Goal: Task Accomplishment & Management: Complete application form

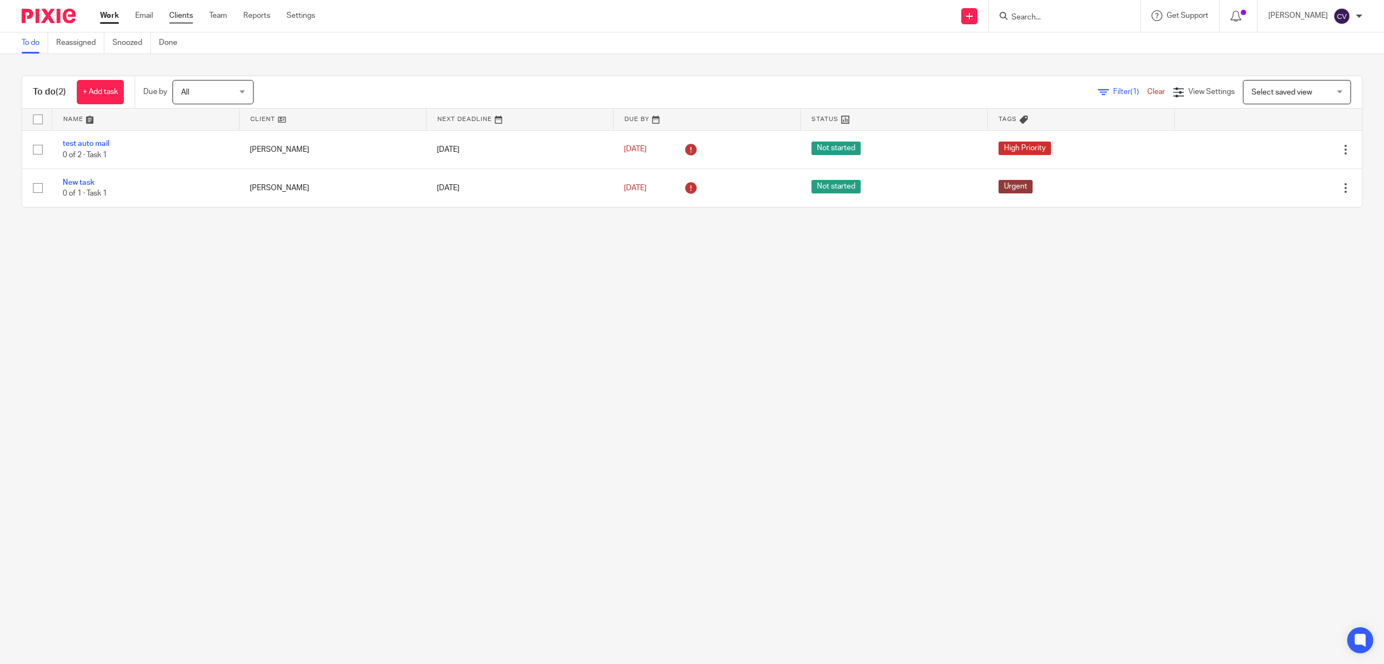
click at [176, 12] on link "Clients" at bounding box center [181, 15] width 24 height 11
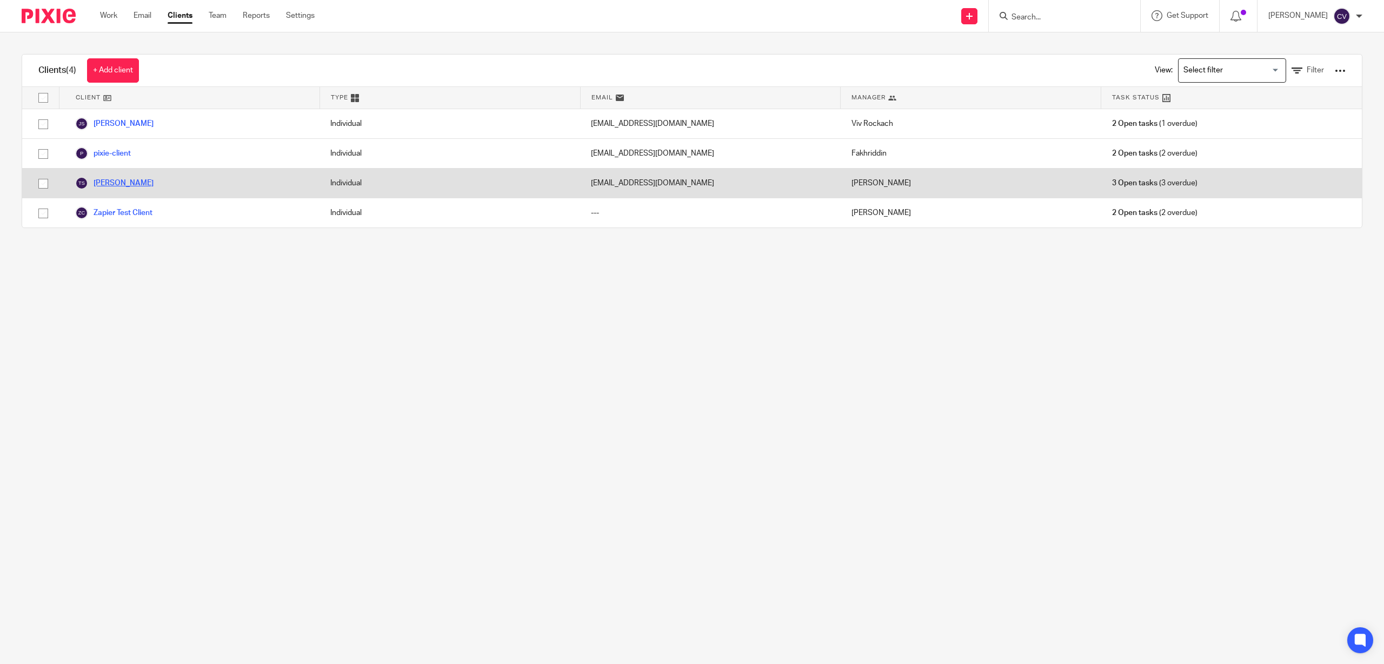
click at [122, 178] on link "[PERSON_NAME]" at bounding box center [114, 183] width 78 height 13
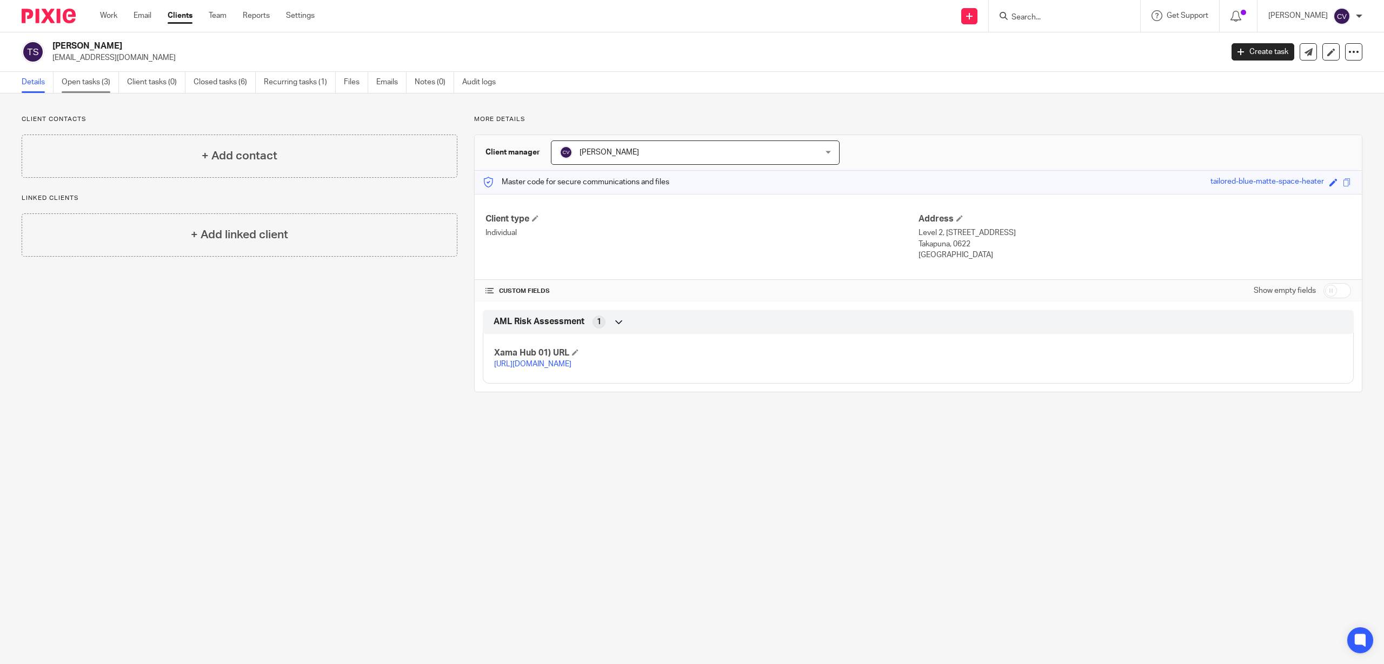
drag, startPoint x: 85, startPoint y: 79, endPoint x: 83, endPoint y: 91, distance: 11.5
click at [85, 80] on link "Open tasks (3)" at bounding box center [90, 82] width 57 height 21
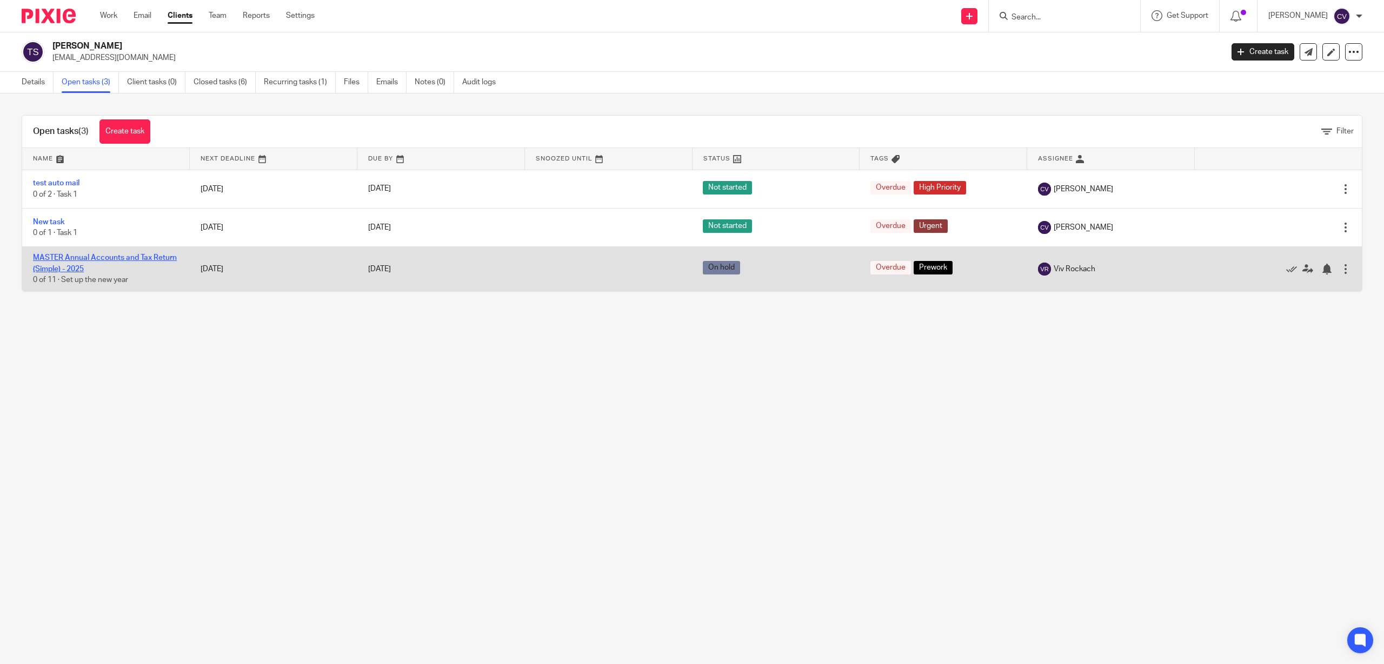
click at [91, 258] on link "MASTER Annual Accounts and Tax Return (Simple) - 2025" at bounding box center [105, 263] width 144 height 18
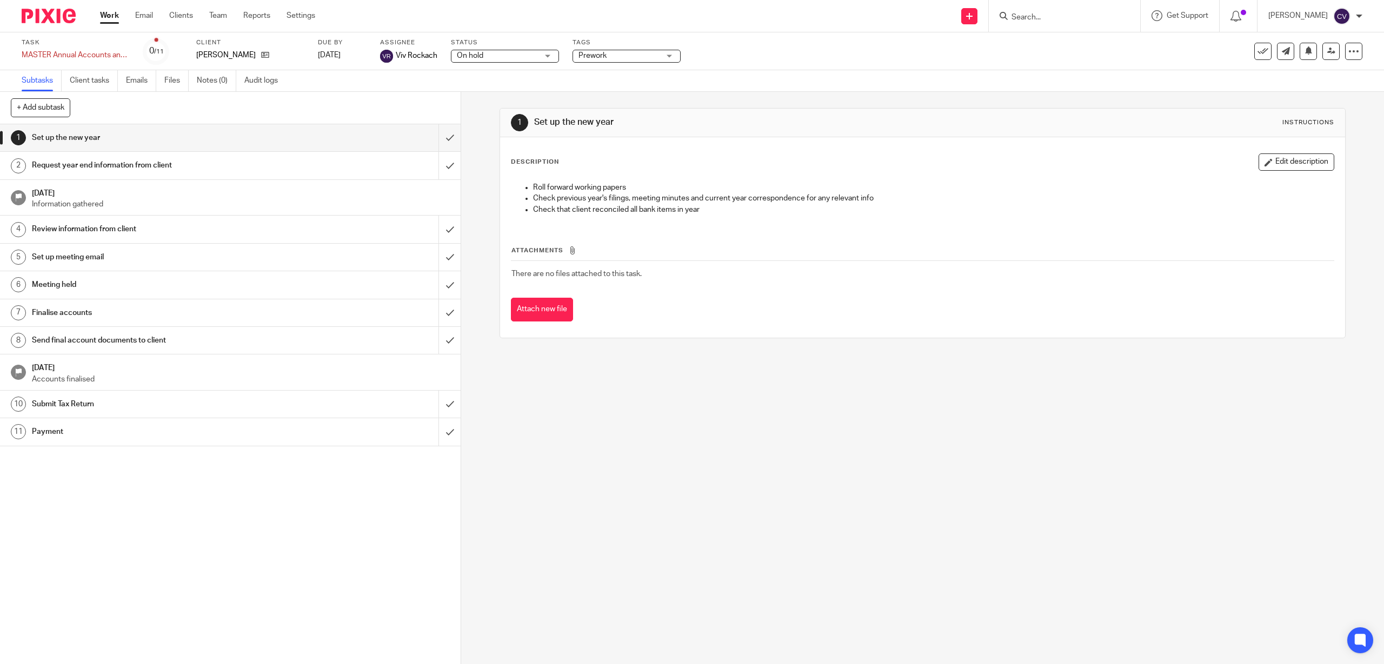
drag, startPoint x: 294, startPoint y: 14, endPoint x: 303, endPoint y: 43, distance: 31.1
click at [294, 14] on link "Settings" at bounding box center [301, 15] width 29 height 11
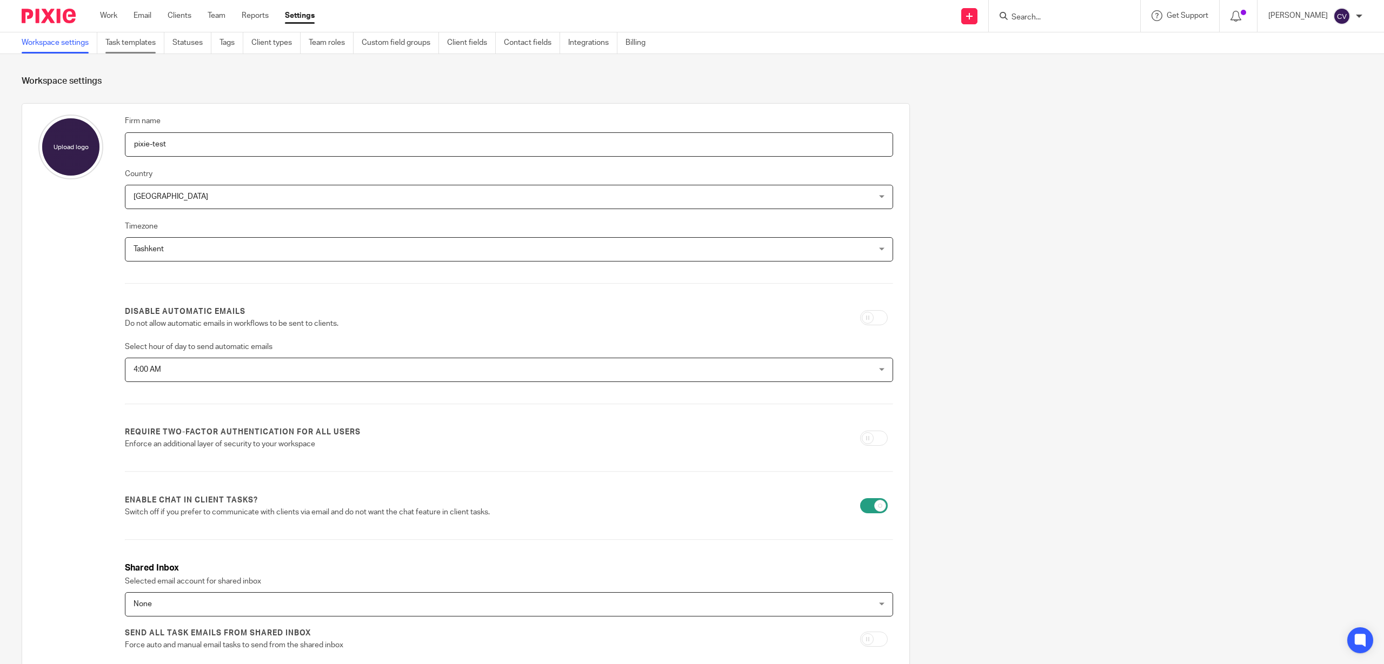
click at [150, 43] on link "Task templates" at bounding box center [134, 42] width 59 height 21
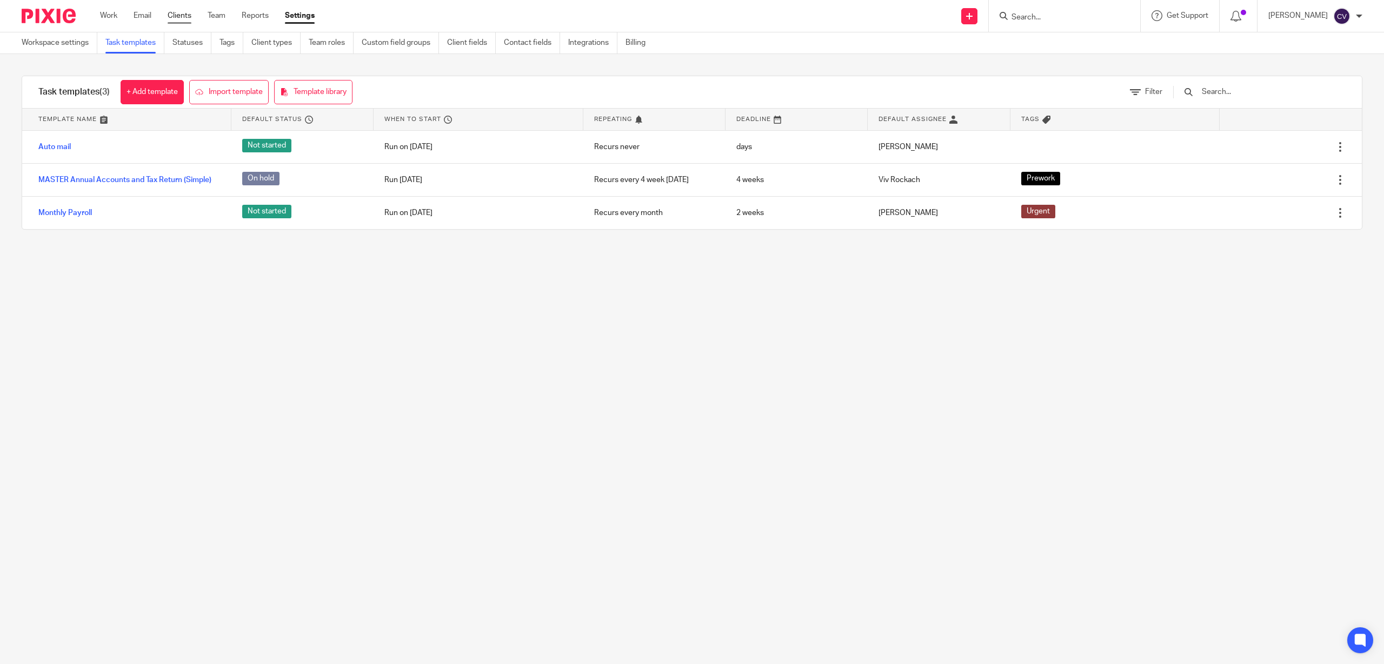
click at [183, 11] on link "Clients" at bounding box center [180, 15] width 24 height 11
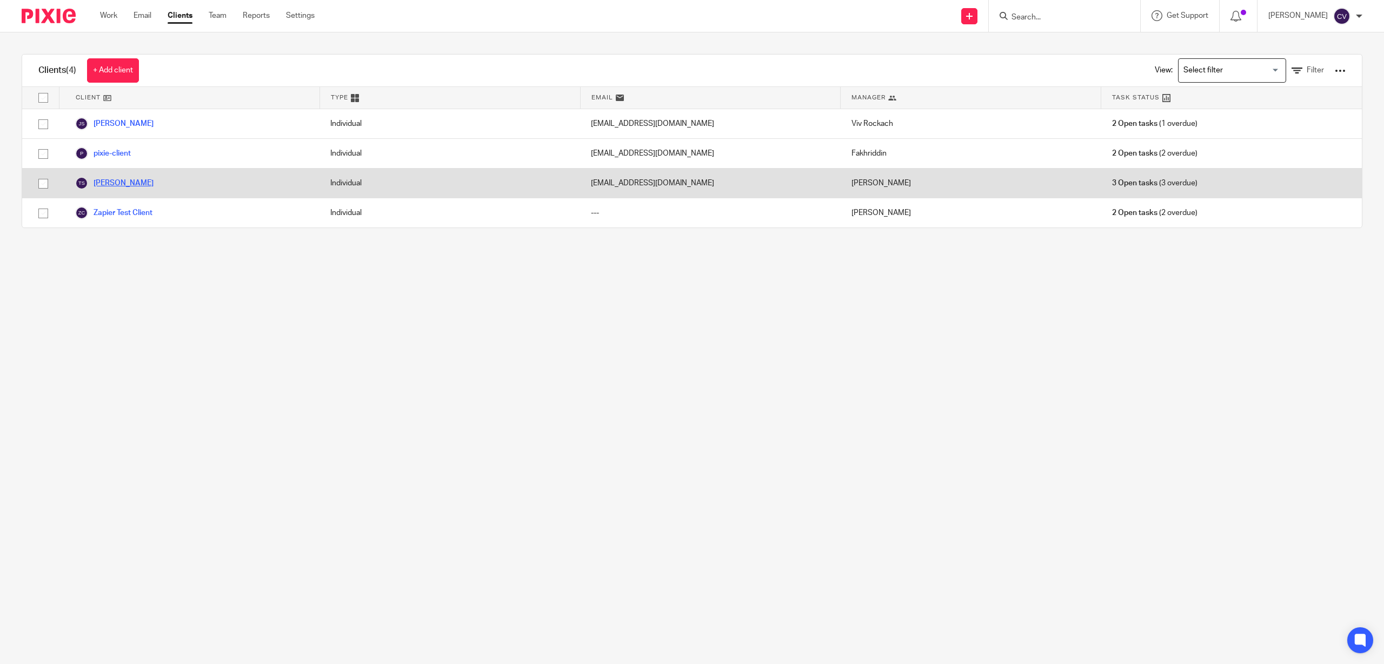
click at [116, 181] on link "[PERSON_NAME]" at bounding box center [114, 183] width 78 height 13
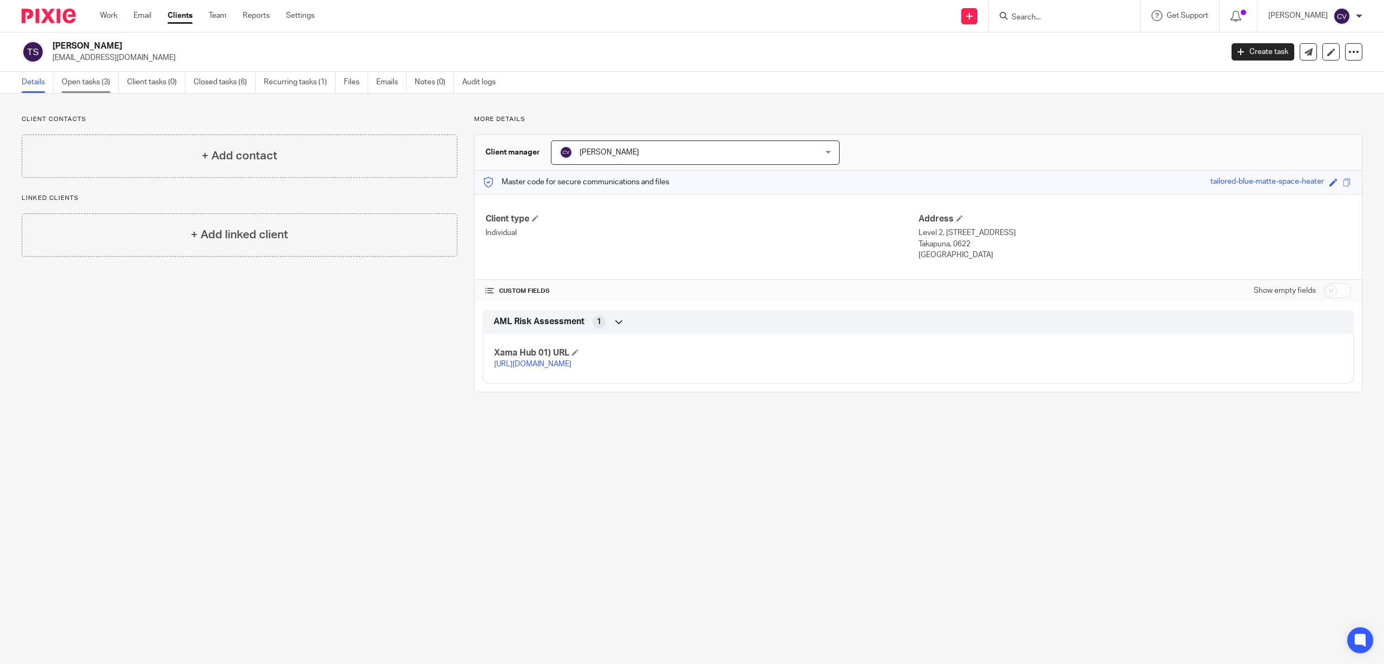
click at [86, 81] on link "Open tasks (3)" at bounding box center [90, 82] width 57 height 21
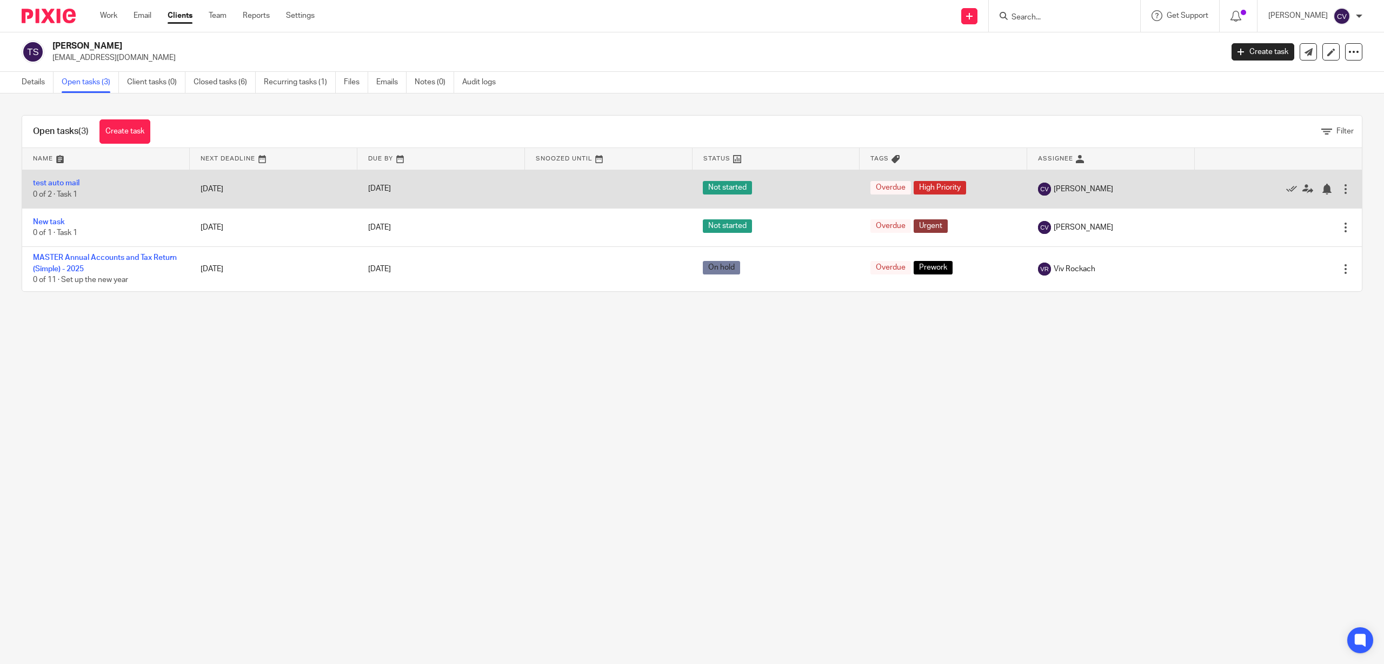
click at [64, 178] on td "test auto mail 0 of 2 · Task 1" at bounding box center [106, 189] width 168 height 38
click at [60, 182] on link "test auto mail" at bounding box center [56, 183] width 46 height 8
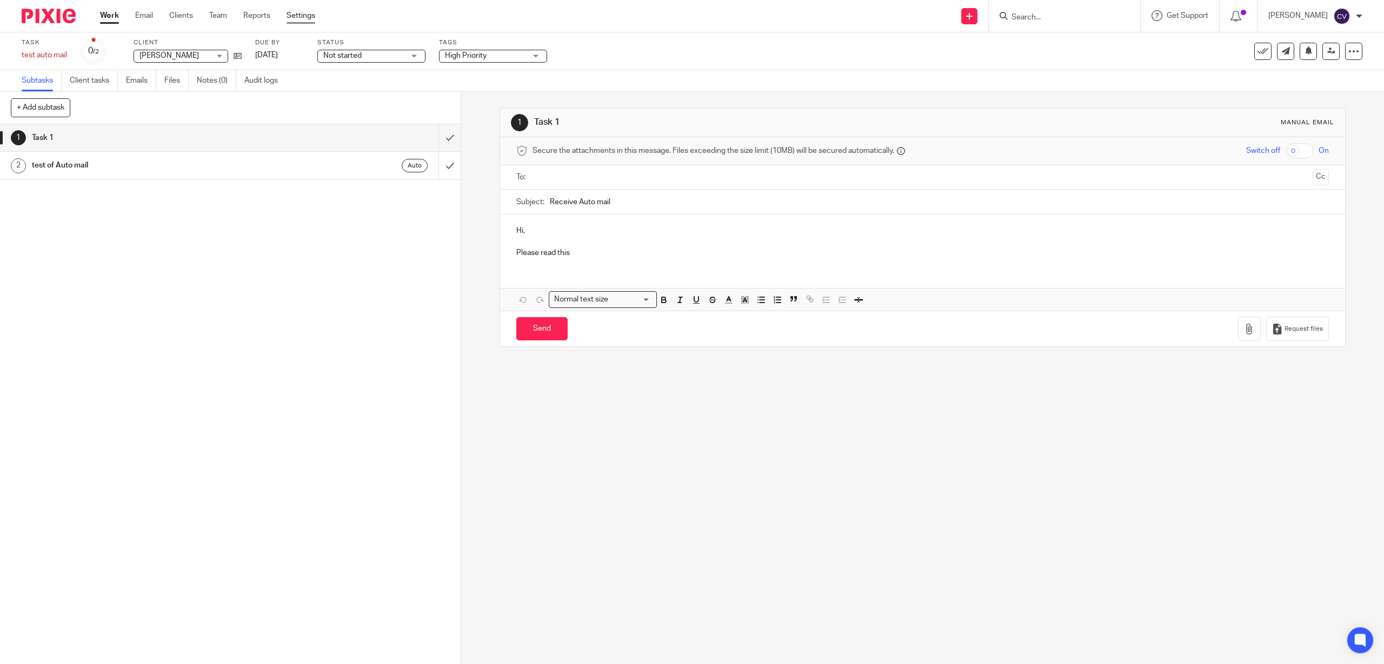
click at [298, 15] on link "Settings" at bounding box center [301, 15] width 29 height 11
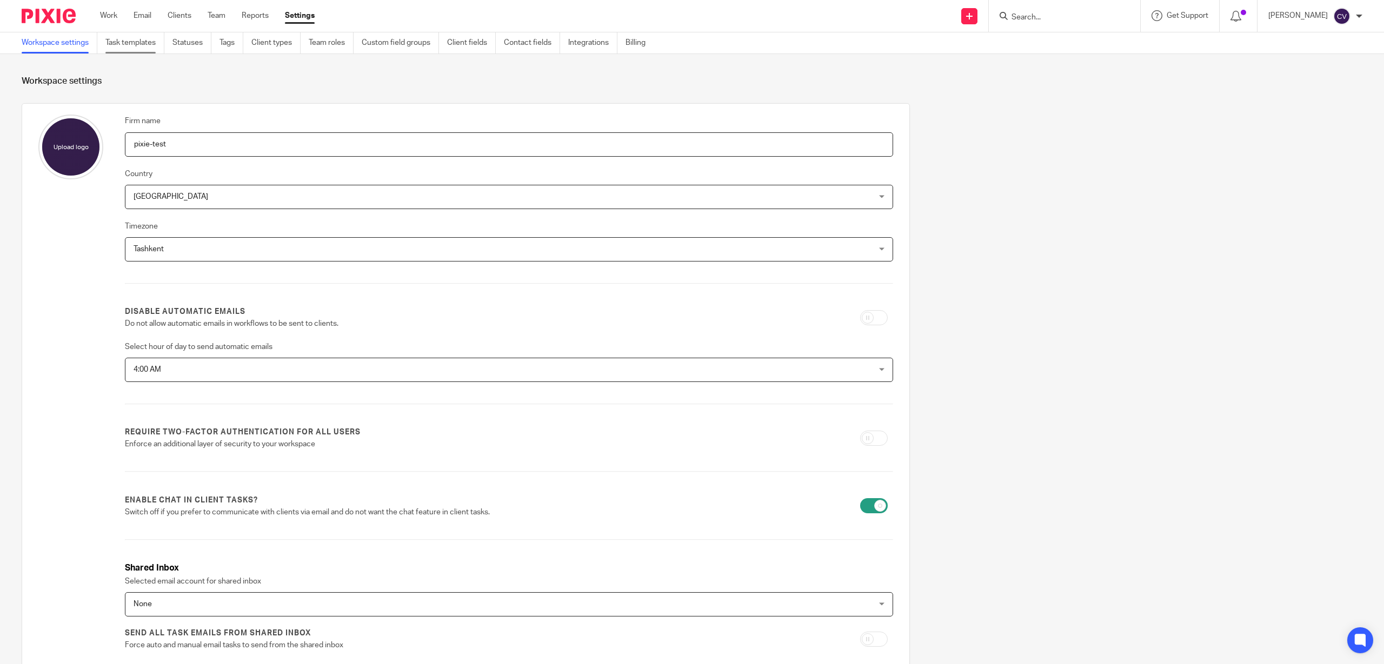
click at [149, 39] on link "Task templates" at bounding box center [134, 42] width 59 height 21
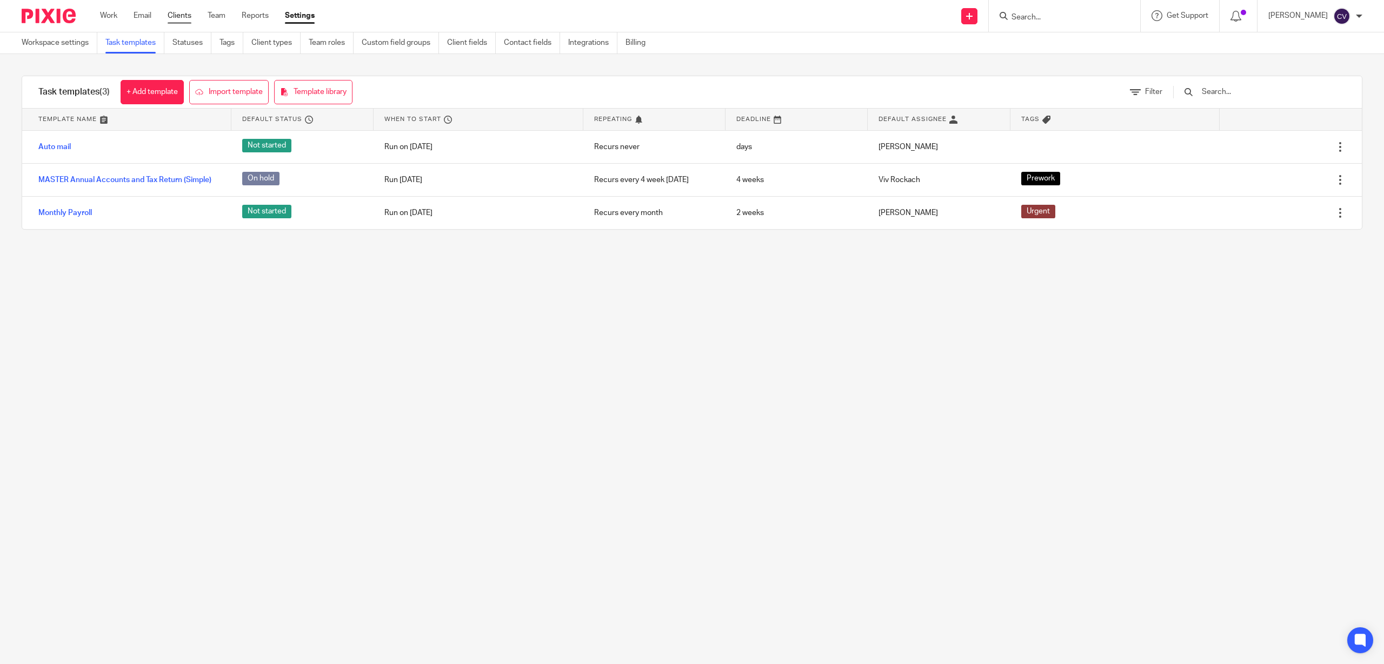
click at [177, 10] on link "Clients" at bounding box center [180, 15] width 24 height 11
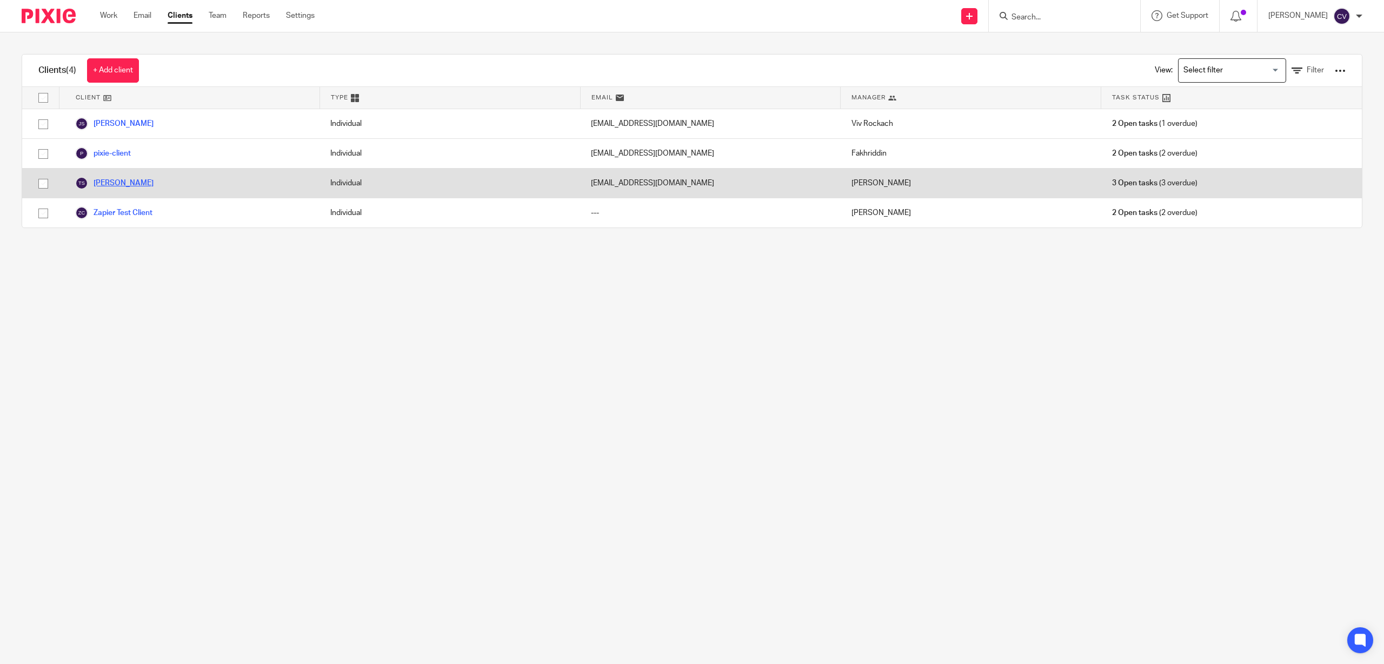
click at [116, 182] on link "[PERSON_NAME]" at bounding box center [114, 183] width 78 height 13
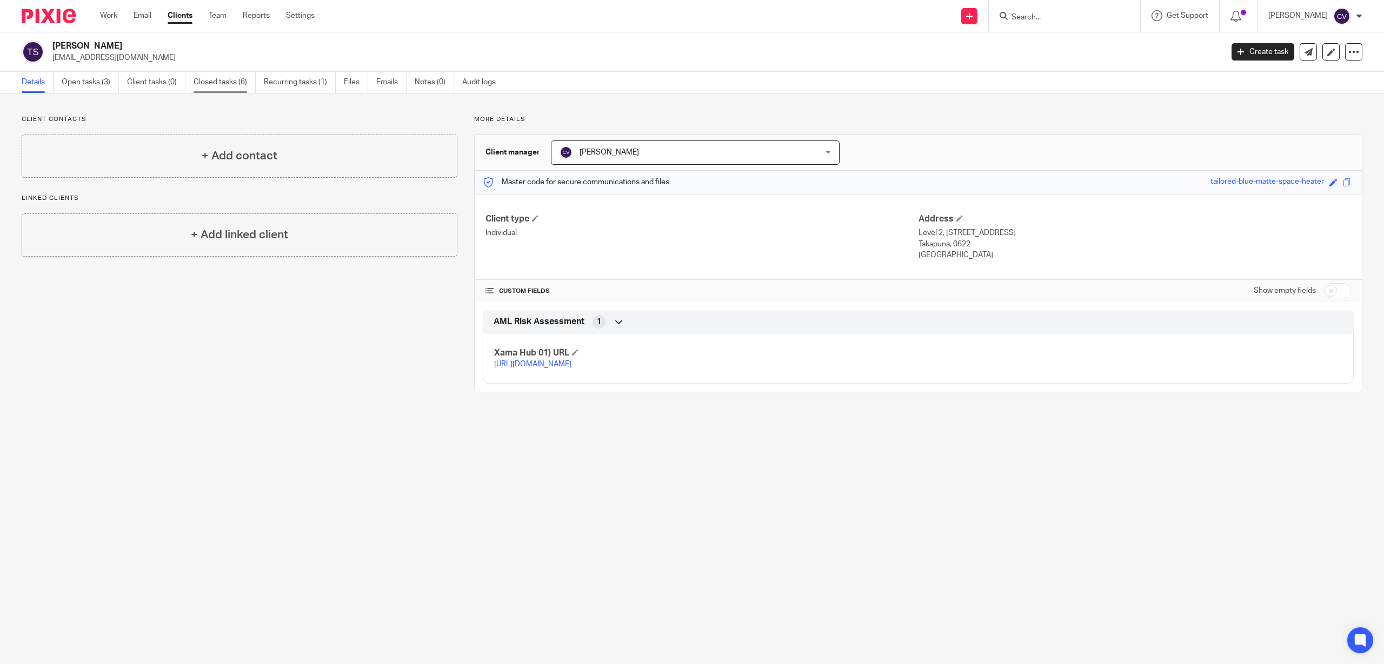
click at [225, 77] on link "Closed tasks (6)" at bounding box center [225, 82] width 62 height 21
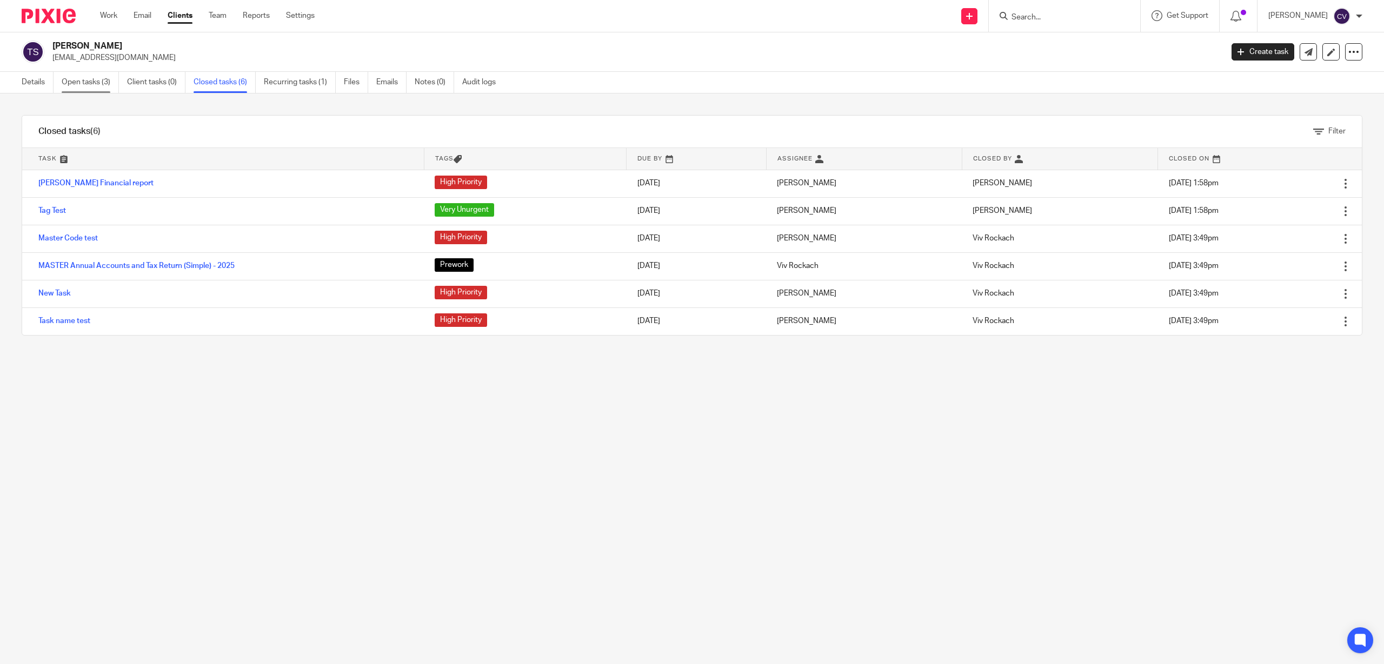
click at [103, 79] on link "Open tasks (3)" at bounding box center [90, 82] width 57 height 21
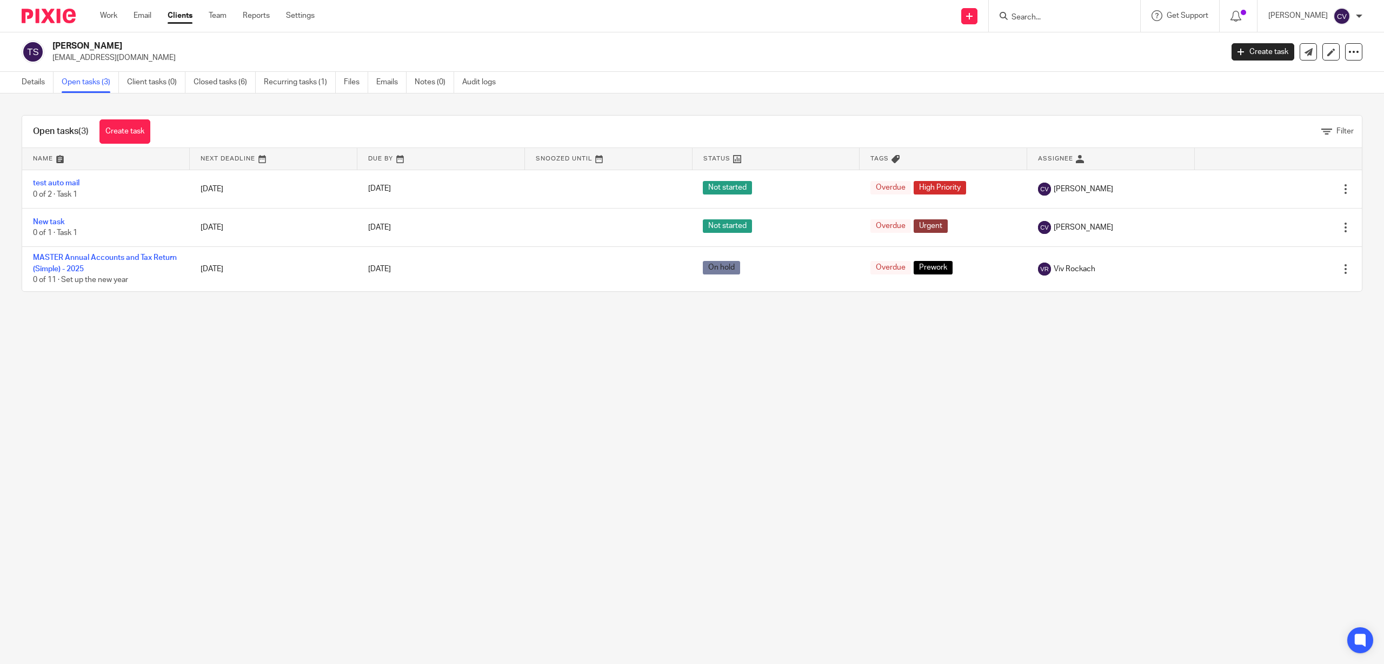
drag, startPoint x: 285, startPoint y: 83, endPoint x: 287, endPoint y: 116, distance: 33.6
click at [285, 84] on link "Recurring tasks (1)" at bounding box center [300, 82] width 72 height 21
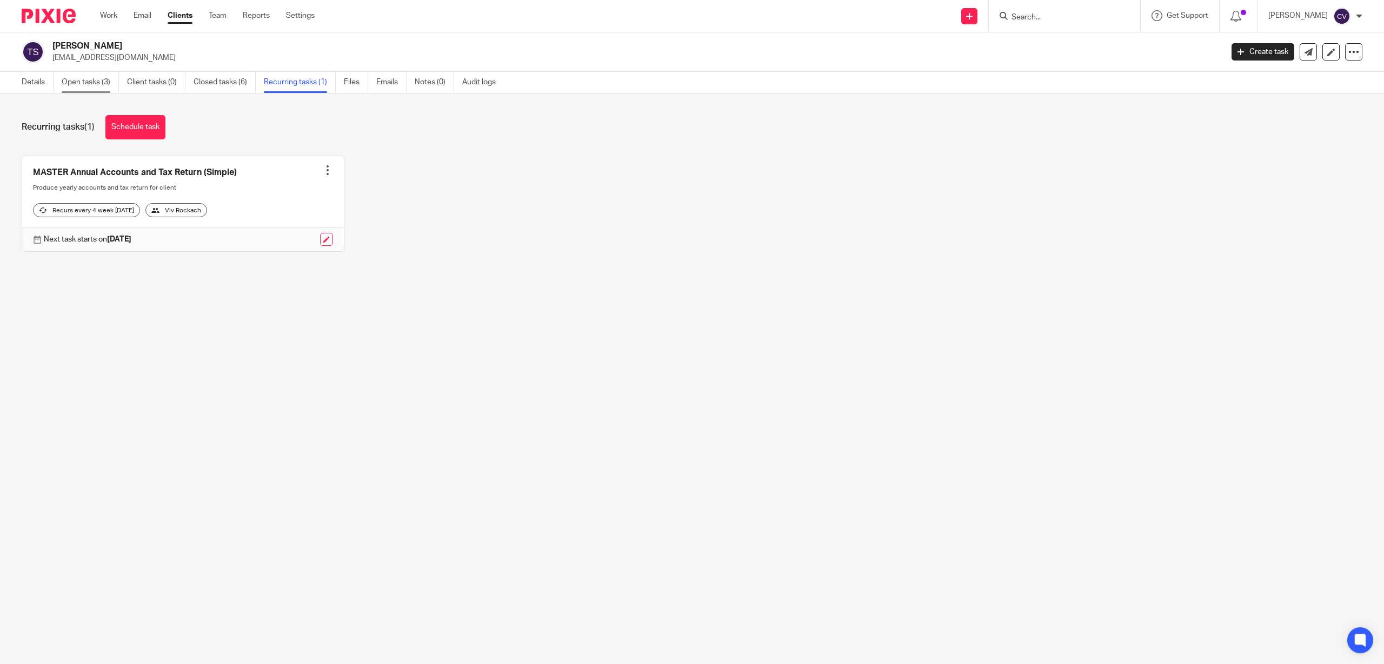
click at [78, 76] on link "Open tasks (3)" at bounding box center [90, 82] width 57 height 21
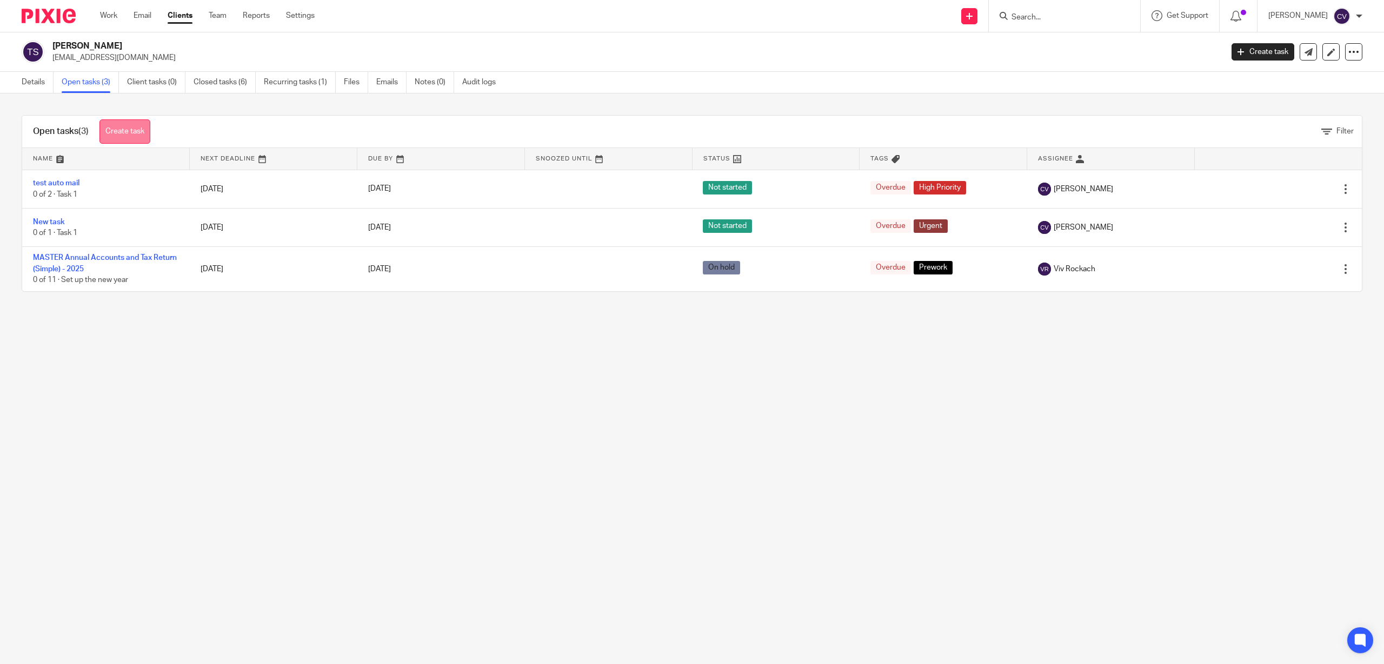
click at [135, 132] on link "Create task" at bounding box center [124, 131] width 51 height 24
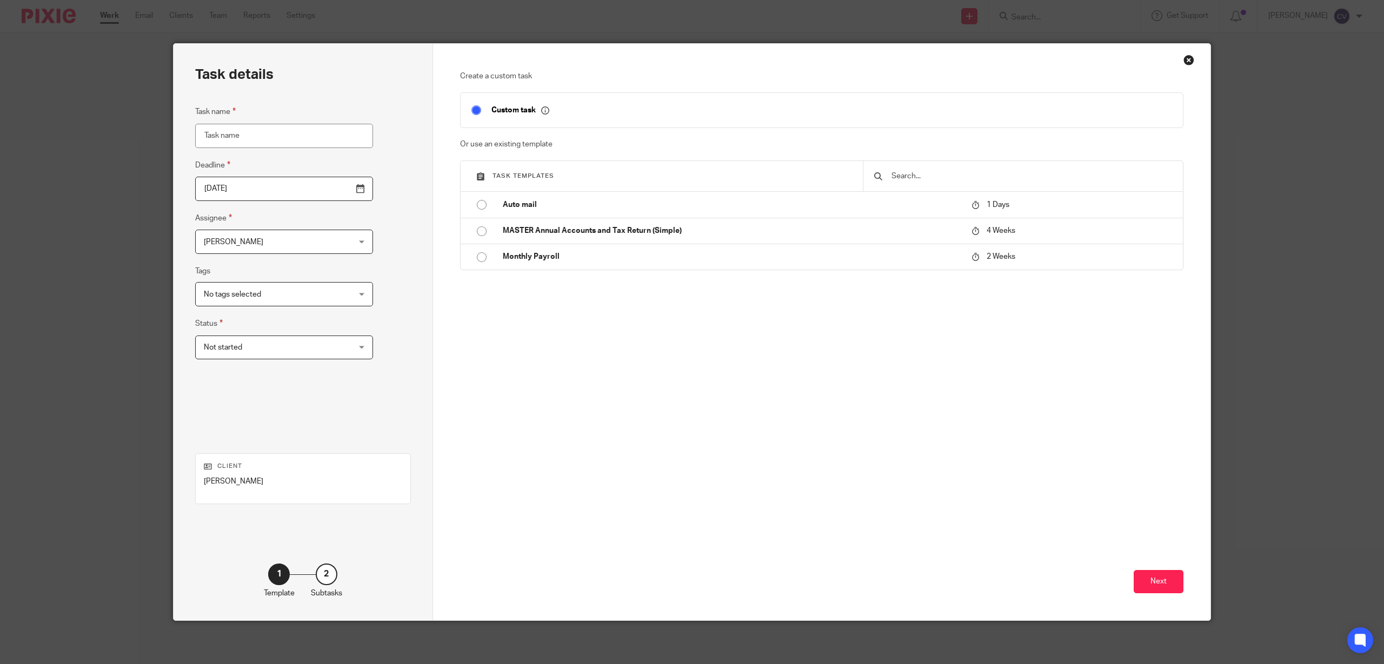
click at [254, 133] on input "Task name" at bounding box center [284, 136] width 178 height 24
type input "Auto mail"
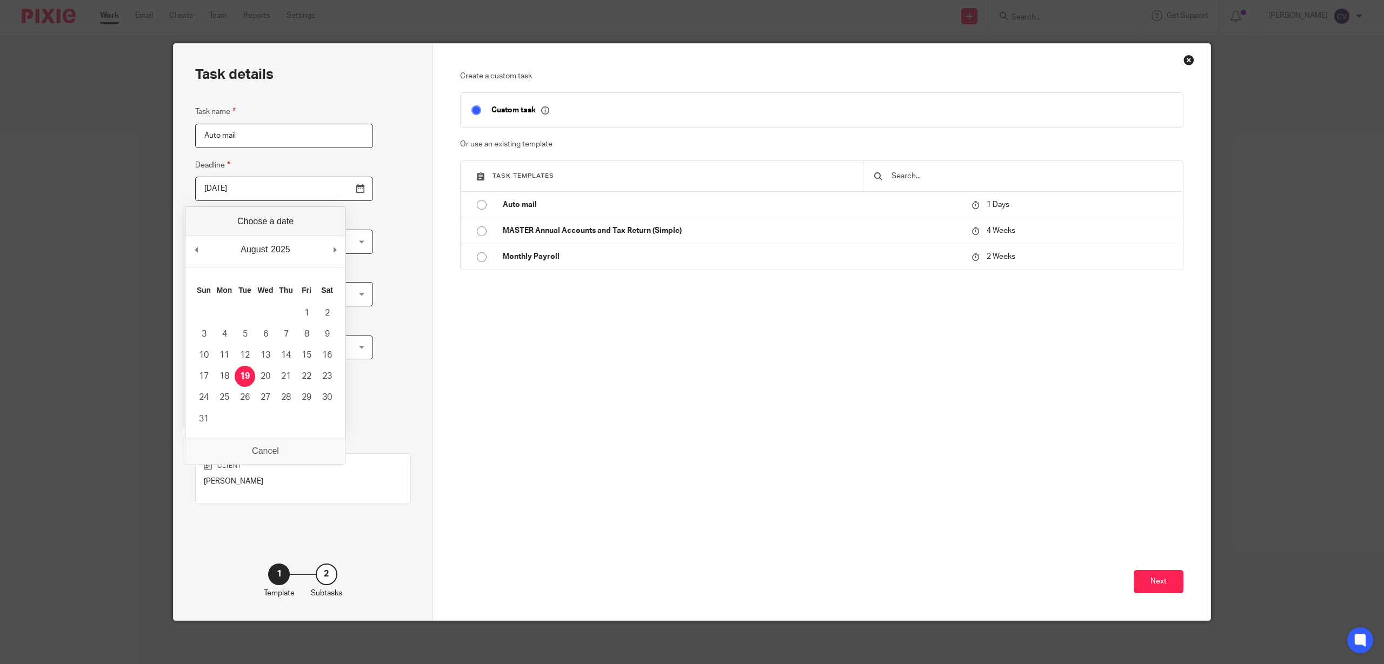
drag, startPoint x: 330, startPoint y: 189, endPoint x: 322, endPoint y: 211, distance: 23.6
click at [330, 189] on input "[DATE]" at bounding box center [284, 189] width 178 height 24
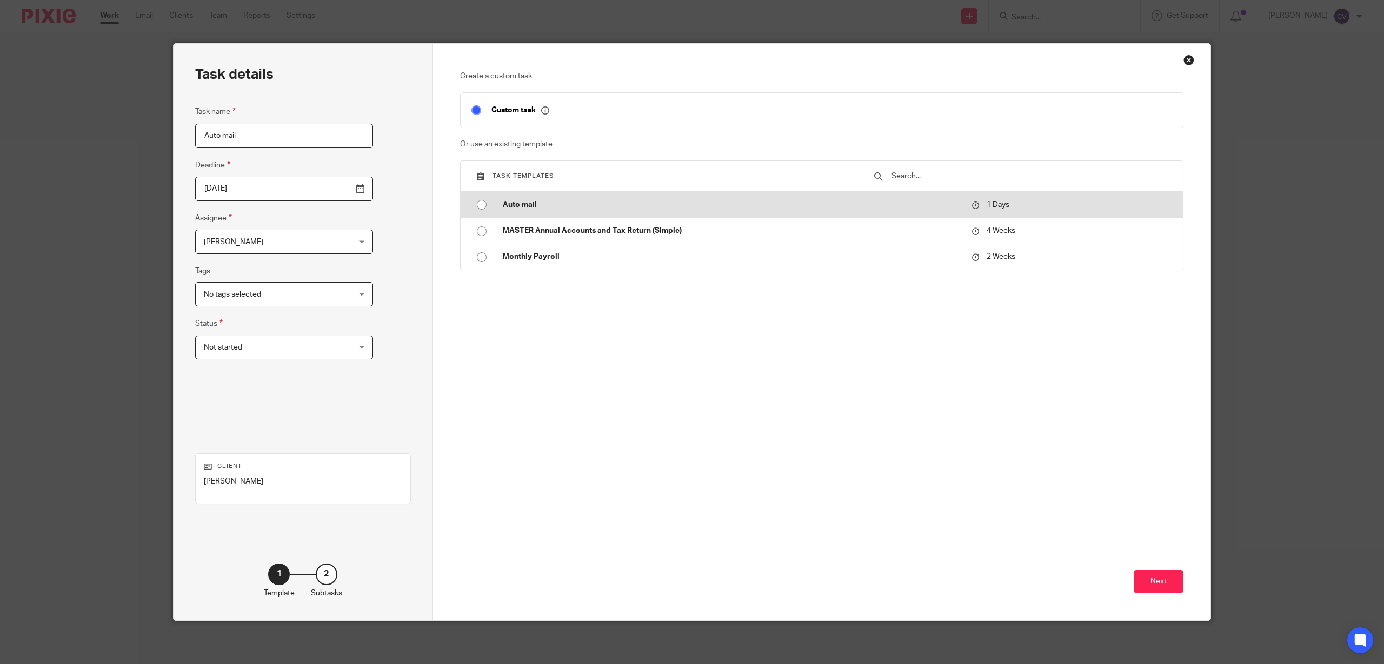
click at [473, 205] on input "radio" at bounding box center [481, 205] width 21 height 21
type input "2025-08-19"
checkbox input "false"
radio input "false"
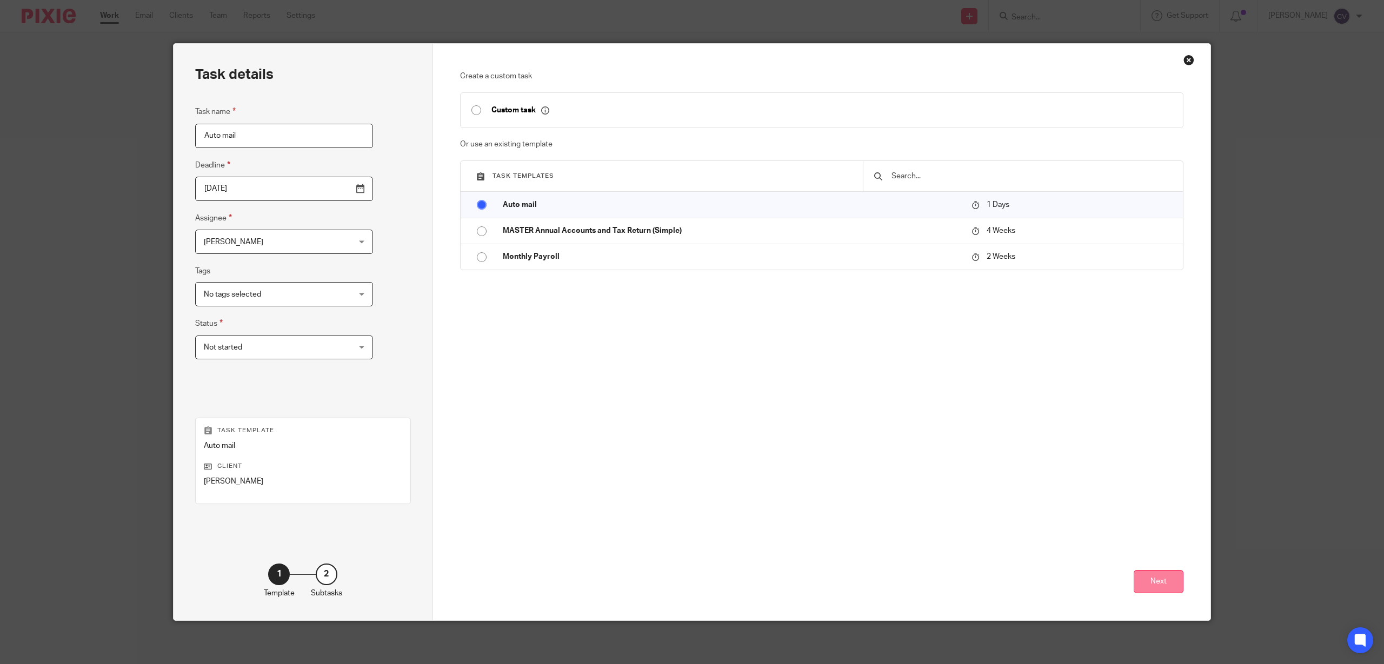
click at [1161, 580] on button "Next" at bounding box center [1159, 581] width 50 height 23
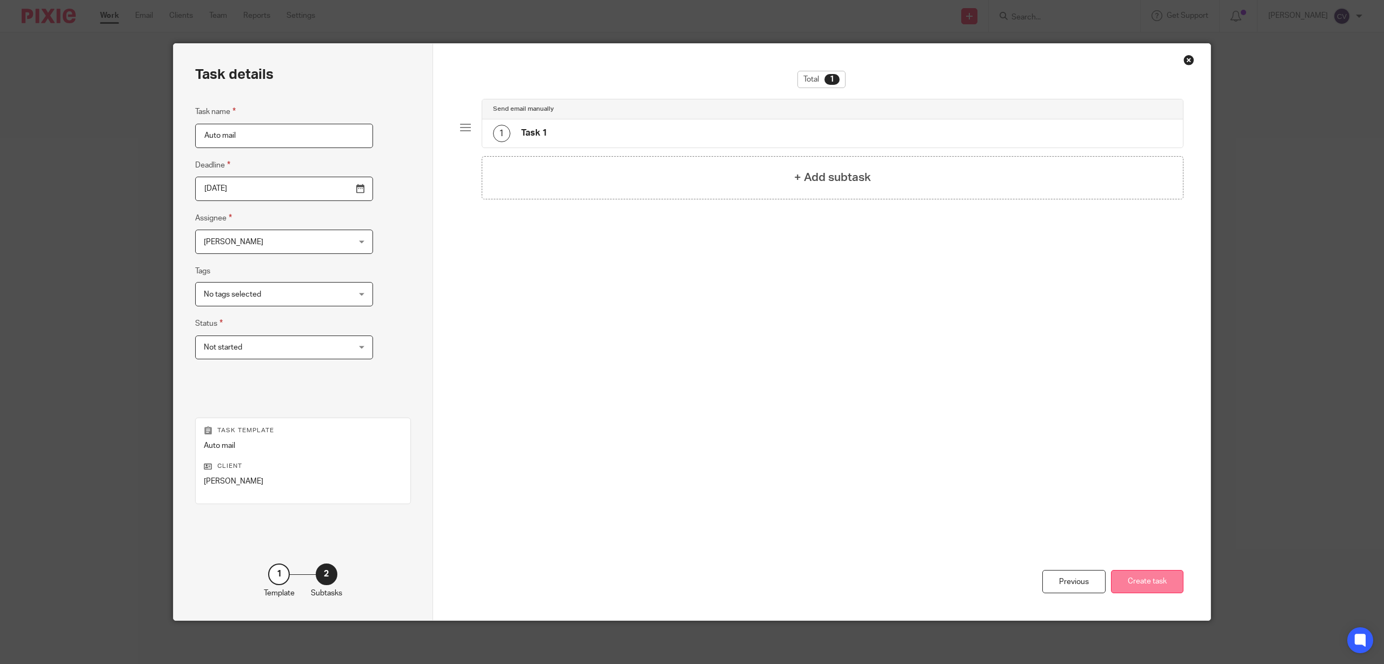
click at [1153, 576] on button "Create task" at bounding box center [1147, 581] width 72 height 23
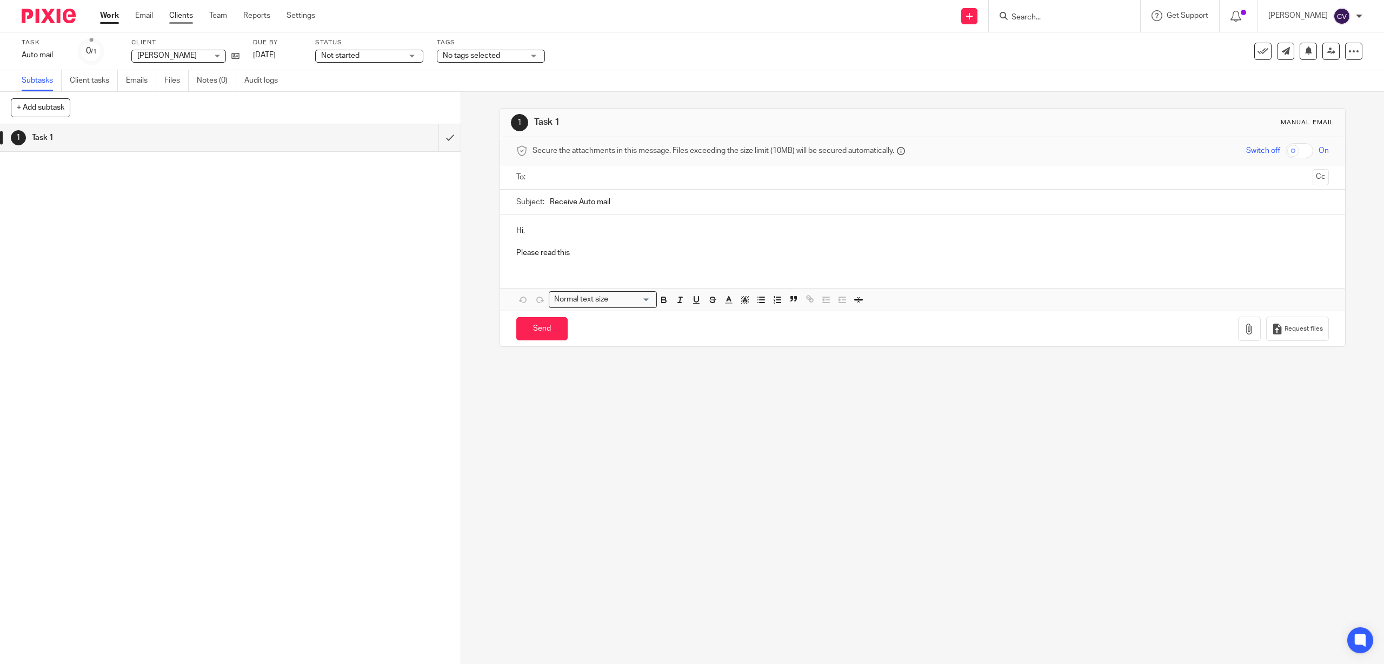
click at [177, 12] on link "Clients" at bounding box center [181, 15] width 24 height 11
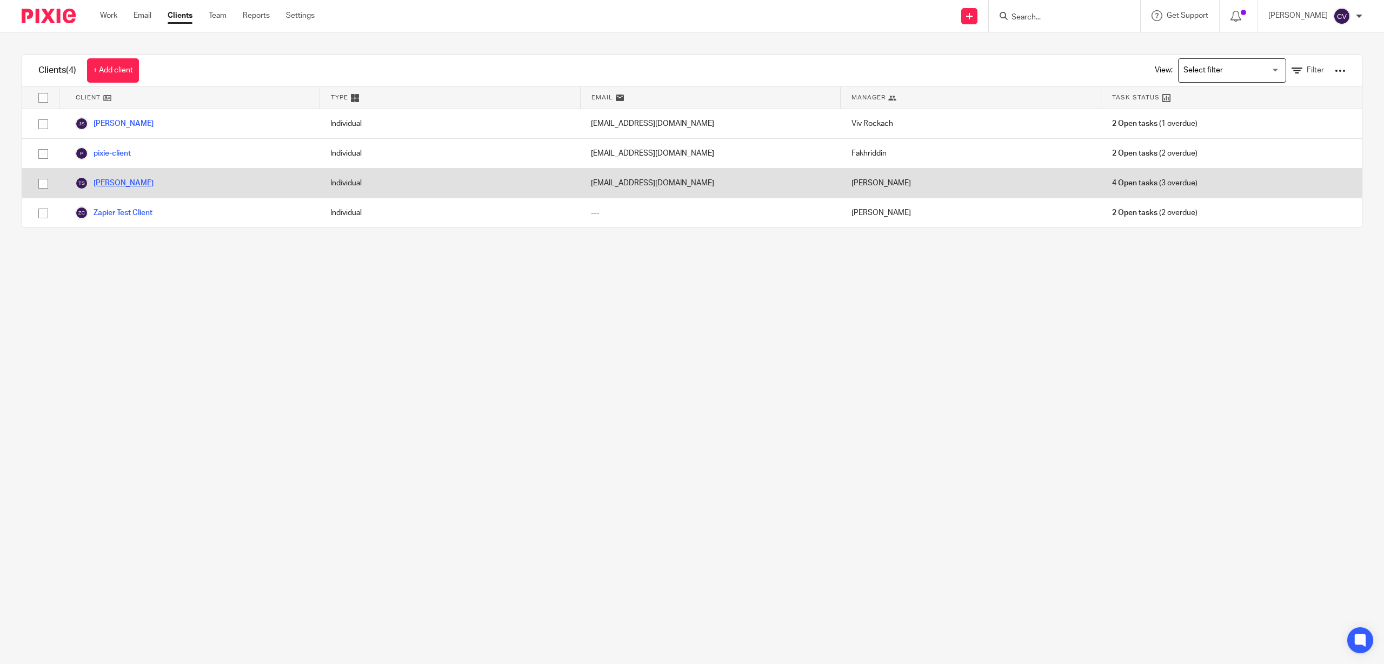
click at [118, 179] on link "[PERSON_NAME]" at bounding box center [114, 183] width 78 height 13
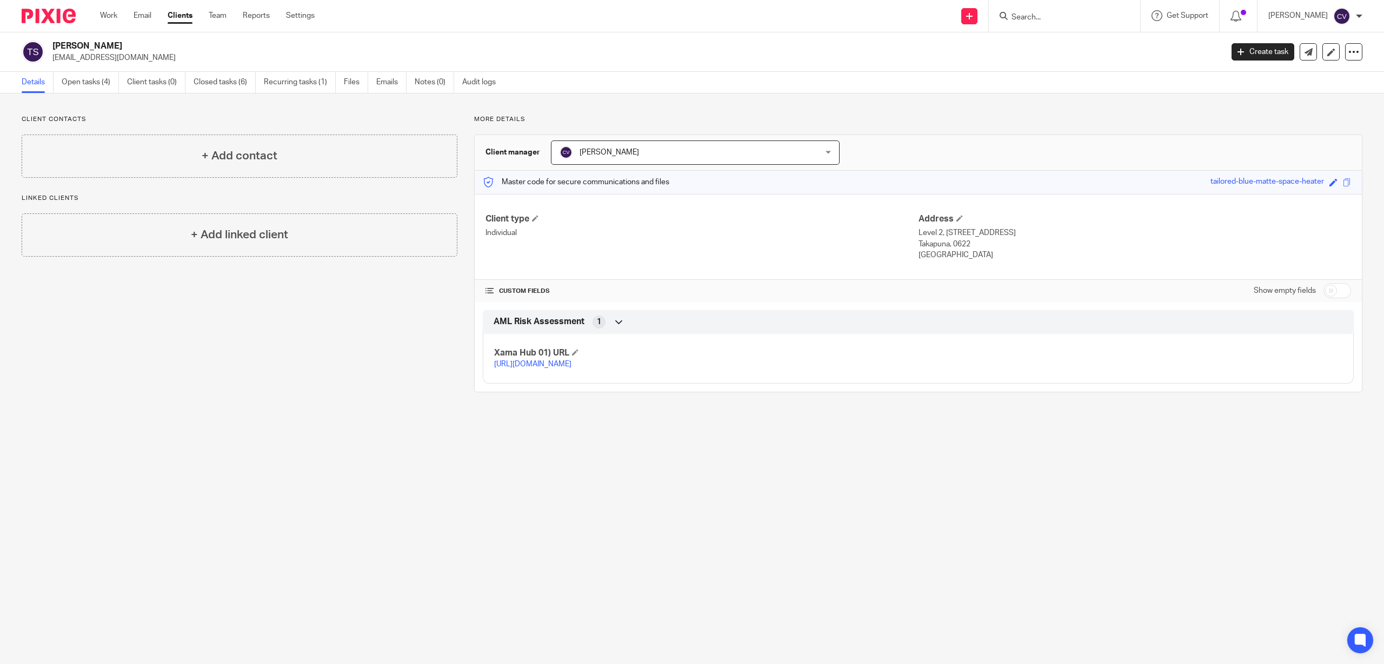
drag, startPoint x: 98, startPoint y: 82, endPoint x: 163, endPoint y: 336, distance: 262.9
click at [98, 83] on link "Open tasks (4)" at bounding box center [90, 82] width 57 height 21
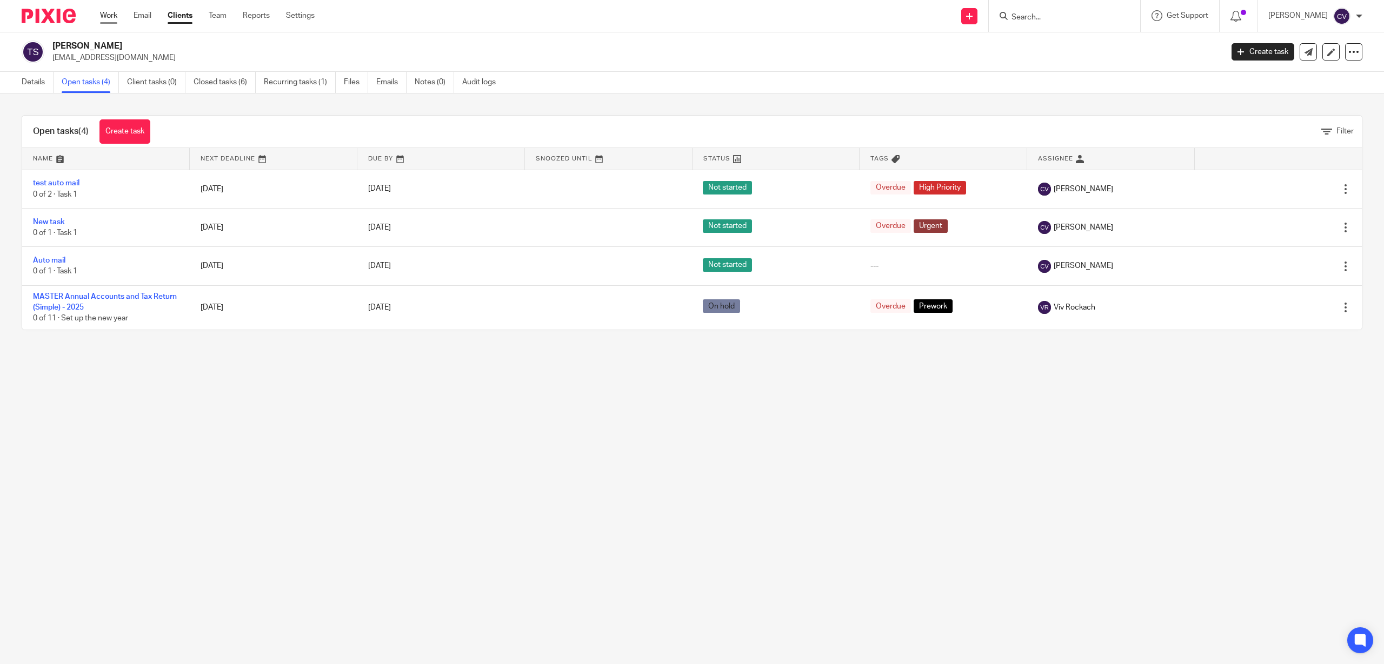
click at [109, 13] on link "Work" at bounding box center [108, 15] width 17 height 11
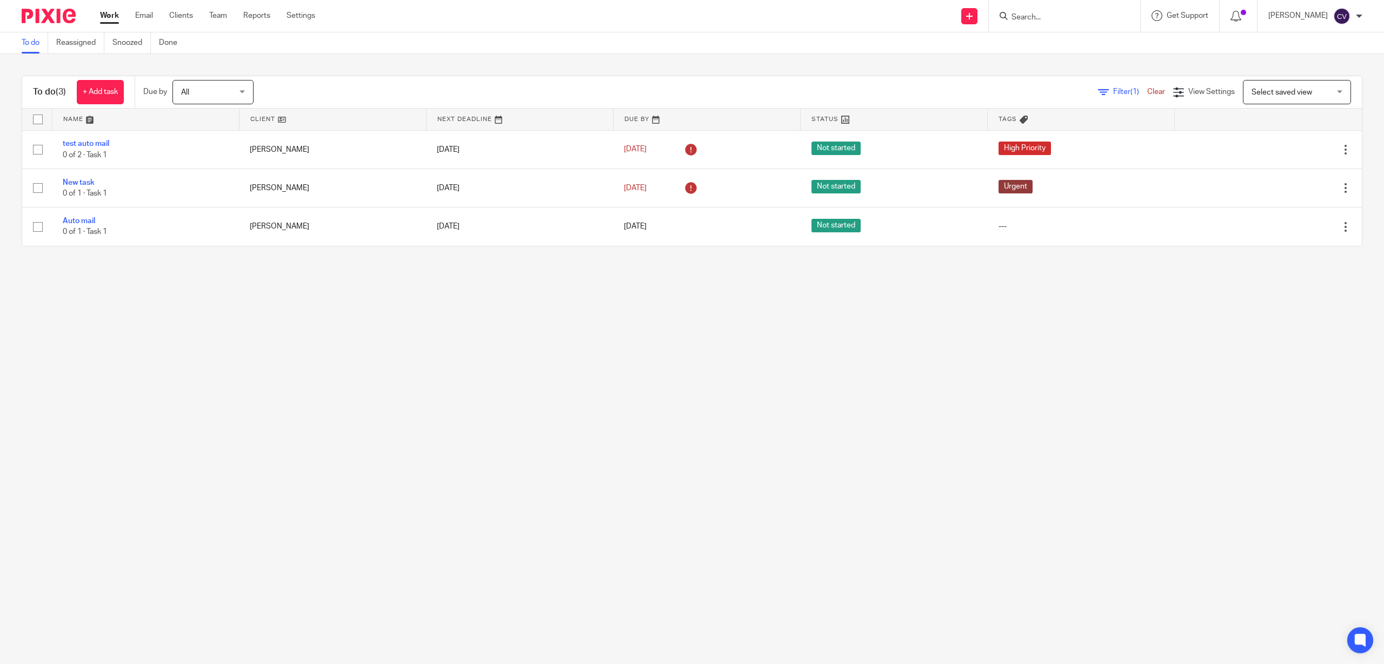
click at [1113, 89] on span "Filter (1)" at bounding box center [1130, 92] width 34 height 8
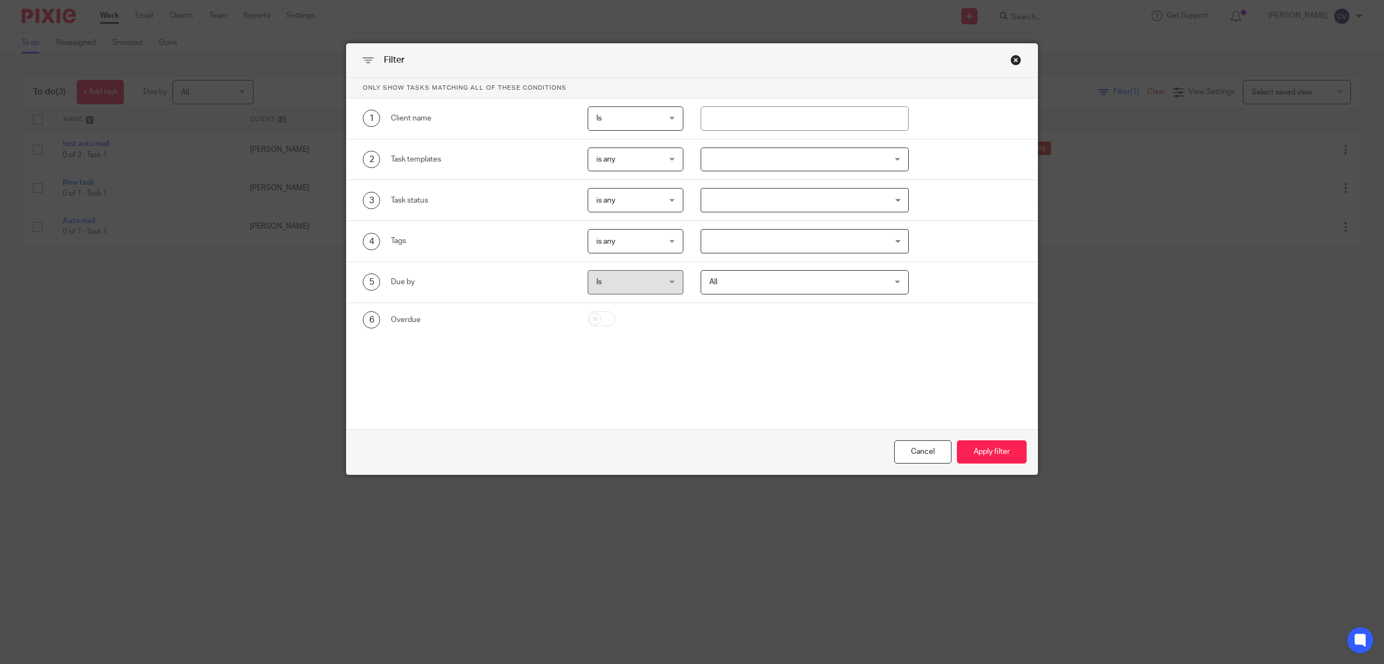
click at [900, 159] on div at bounding box center [805, 160] width 208 height 24
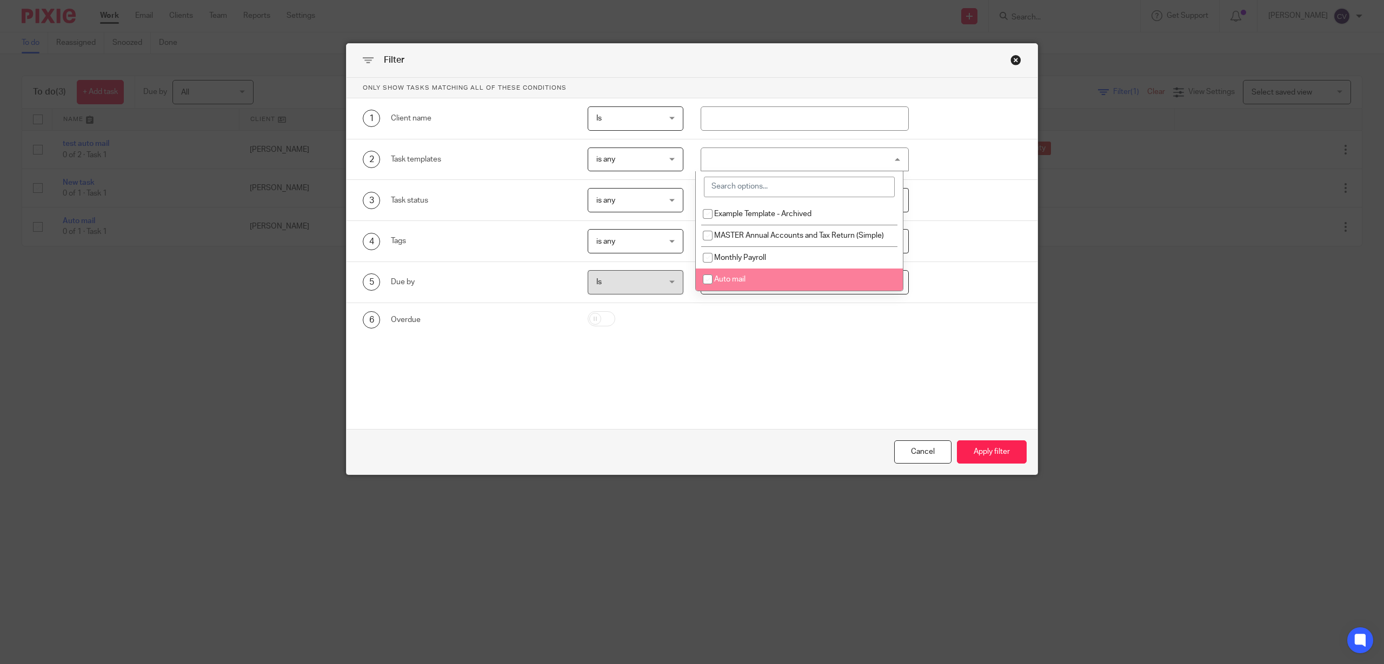
click at [708, 275] on input "checkbox" at bounding box center [707, 279] width 21 height 21
checkbox input "true"
click at [707, 364] on div "Only show tasks matching all of these conditions 1 Client name Is Is Is Is not …" at bounding box center [692, 230] width 691 height 305
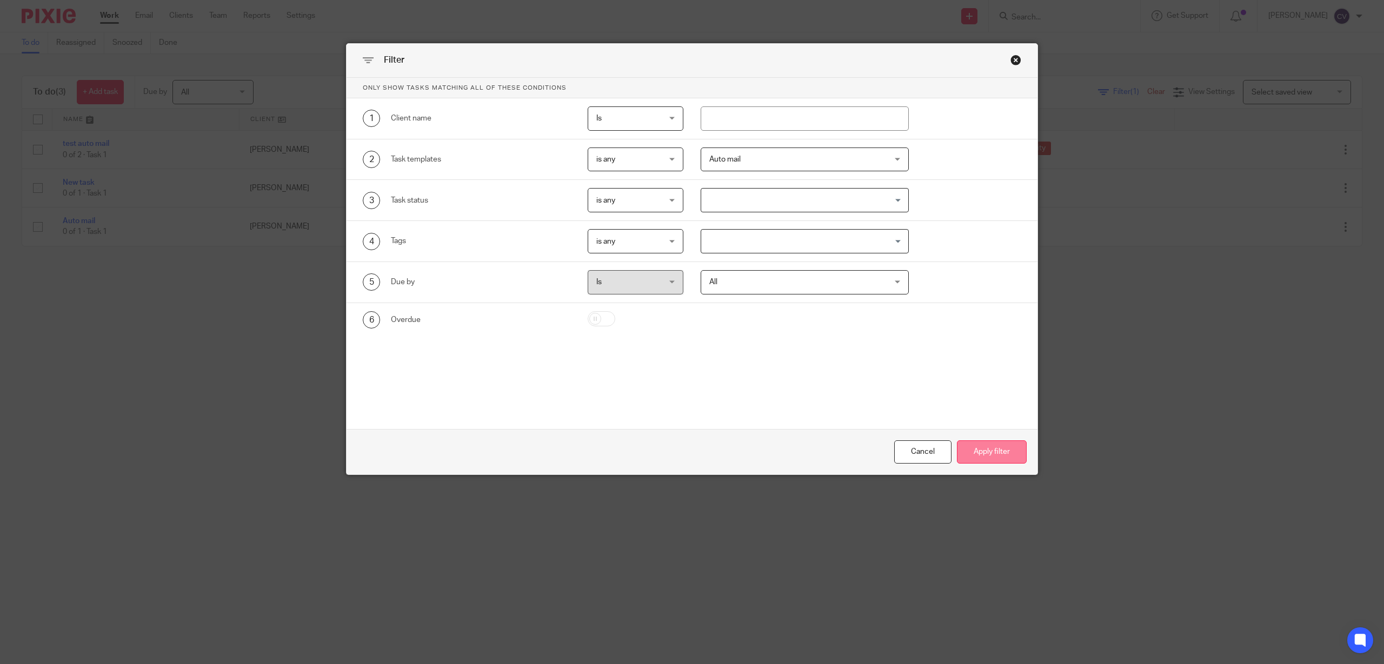
click at [984, 449] on button "Apply filter" at bounding box center [992, 452] width 70 height 23
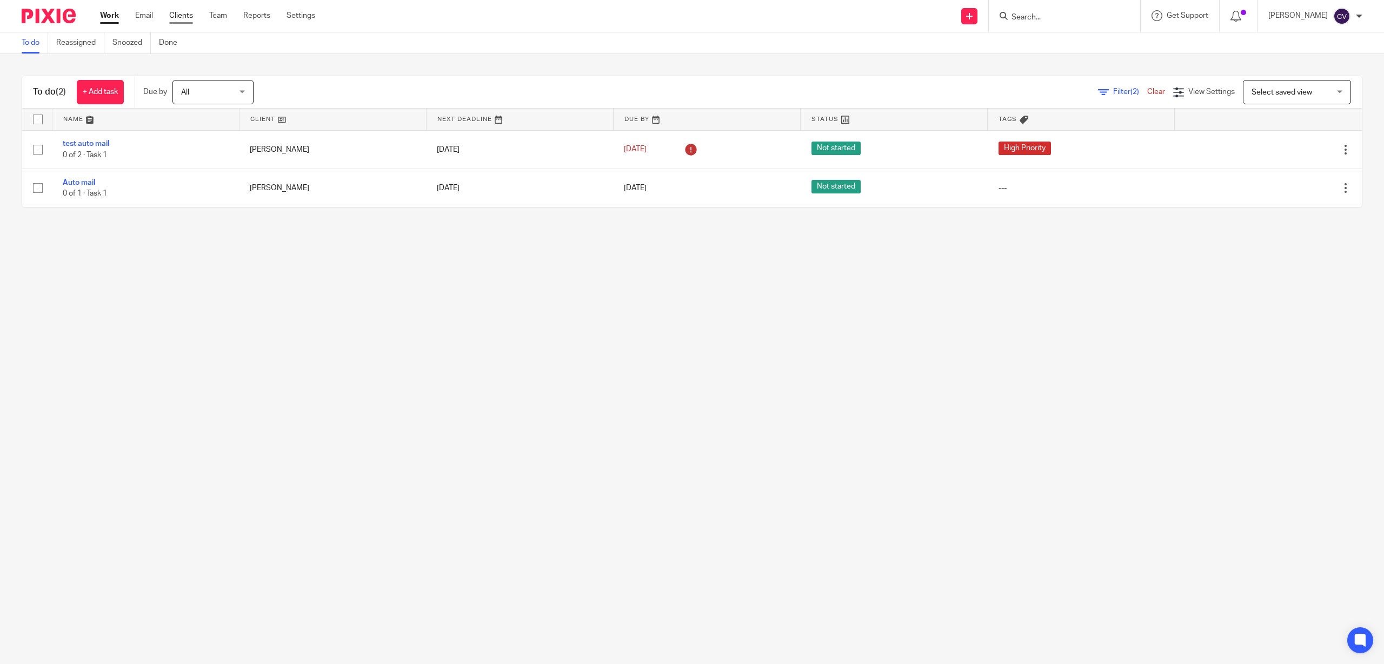
click at [185, 10] on link "Clients" at bounding box center [181, 15] width 24 height 11
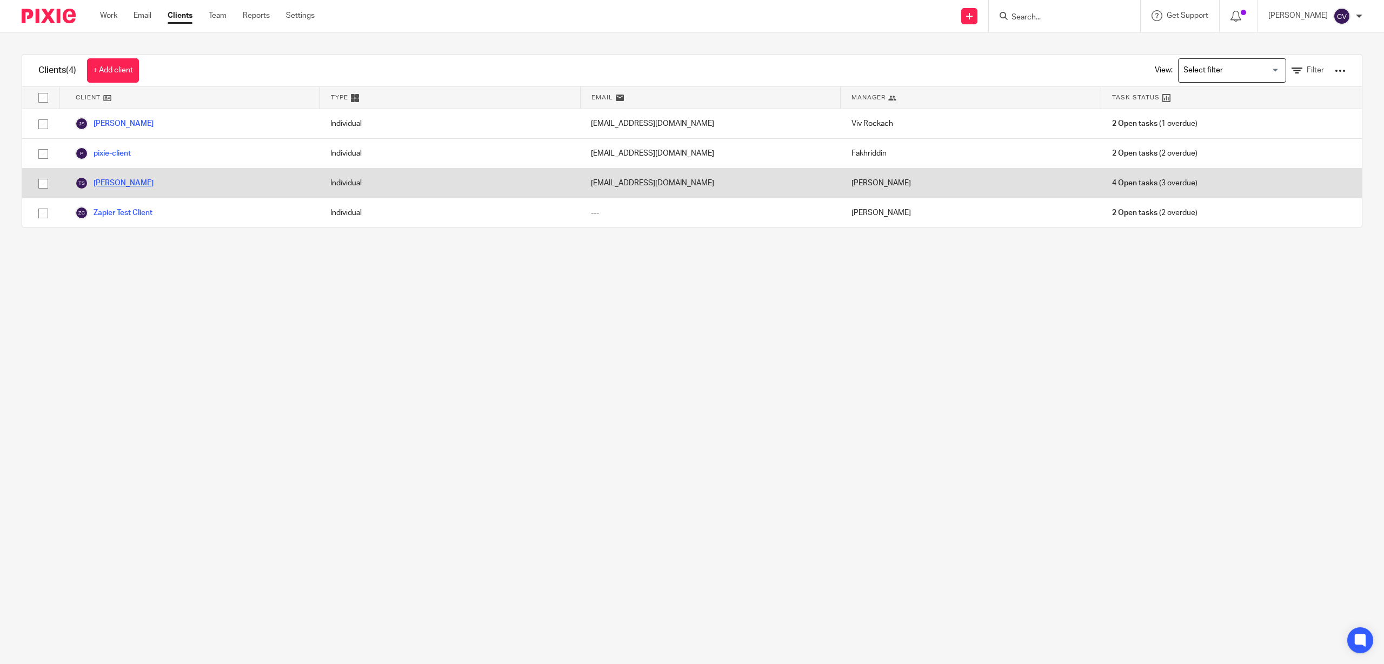
click at [111, 185] on link "[PERSON_NAME]" at bounding box center [114, 183] width 78 height 13
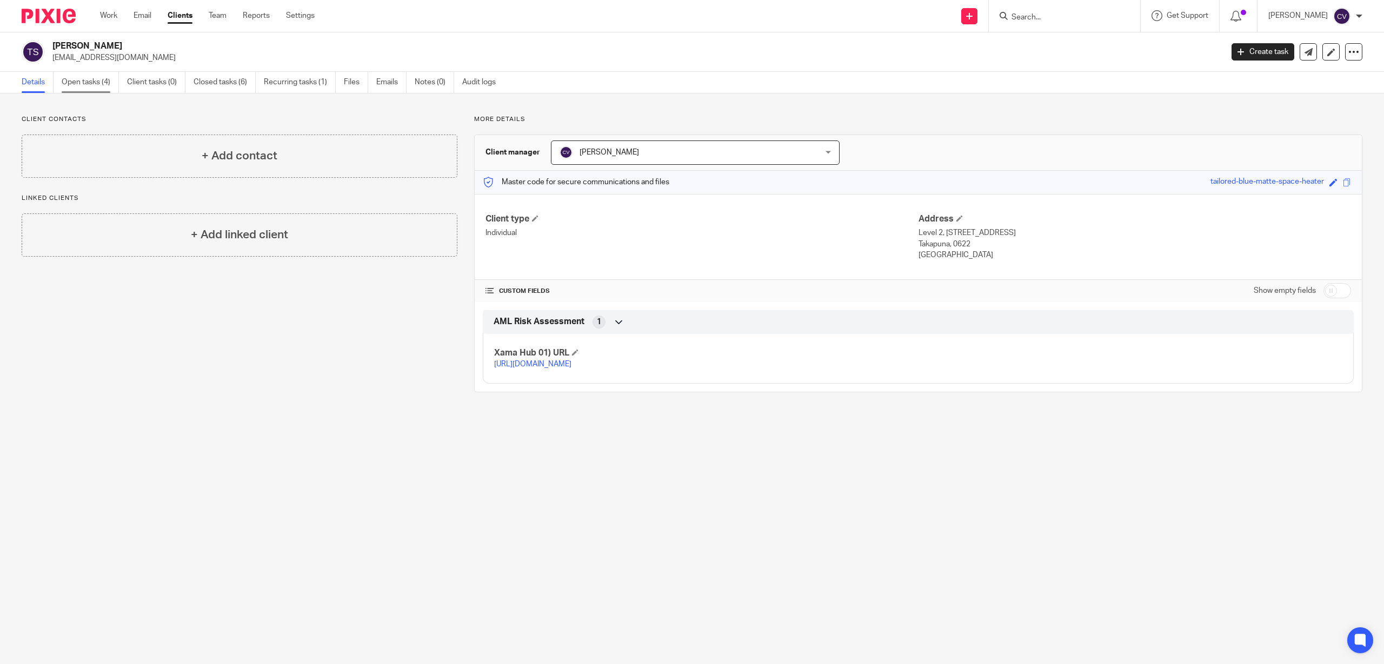
click at [97, 79] on link "Open tasks (4)" at bounding box center [90, 82] width 57 height 21
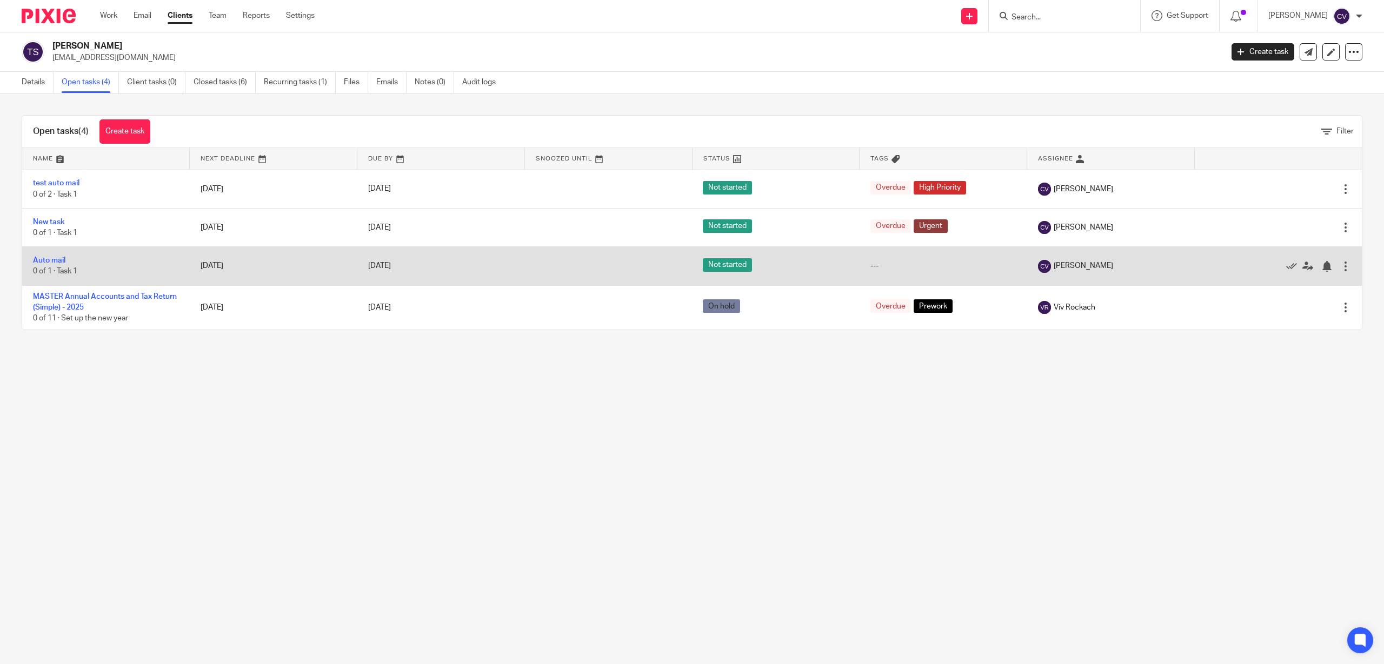
click at [583, 263] on td at bounding box center [608, 266] width 168 height 38
click at [1321, 265] on div at bounding box center [1326, 266] width 11 height 11
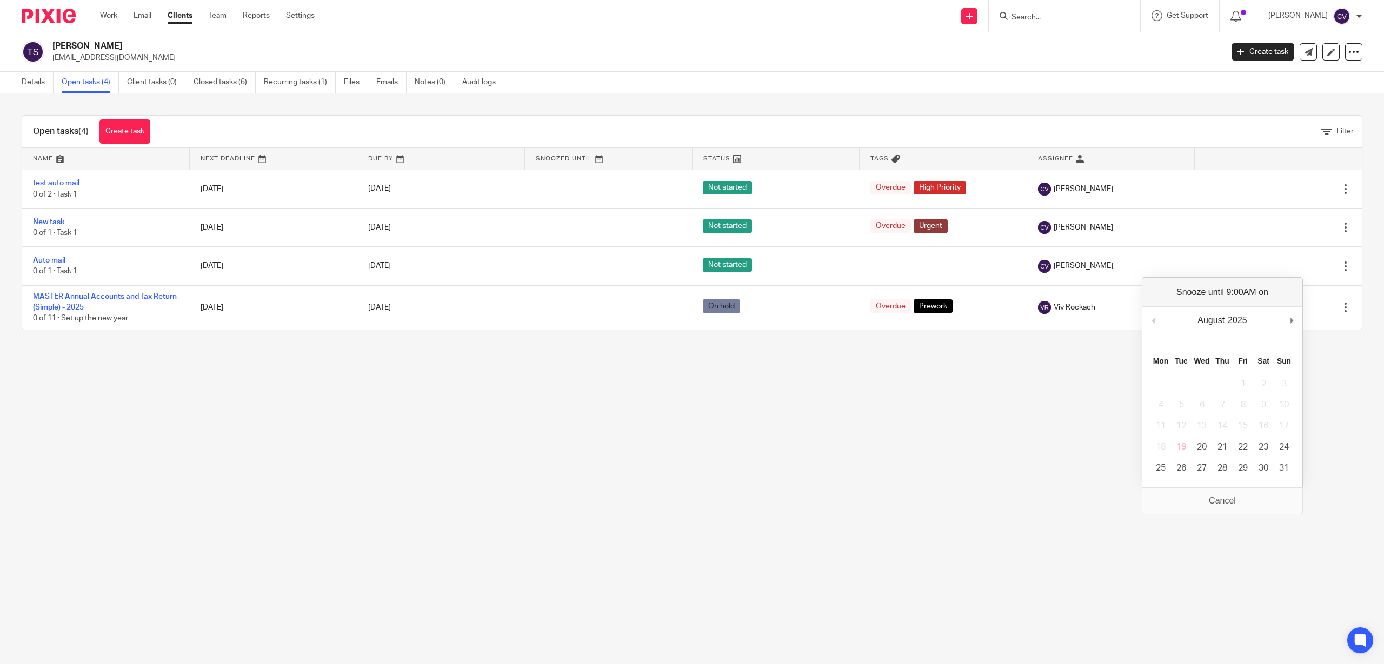
click at [1154, 319] on button "Previous Month" at bounding box center [1153, 320] width 11 height 16
click at [1154, 320] on button "Previous Month" at bounding box center [1153, 320] width 11 height 16
click at [1154, 321] on button "Previous Month" at bounding box center [1153, 320] width 11 height 16
click at [1152, 320] on button "Previous Month" at bounding box center [1153, 320] width 11 height 16
click at [1176, 421] on td "12" at bounding box center [1181, 426] width 21 height 21
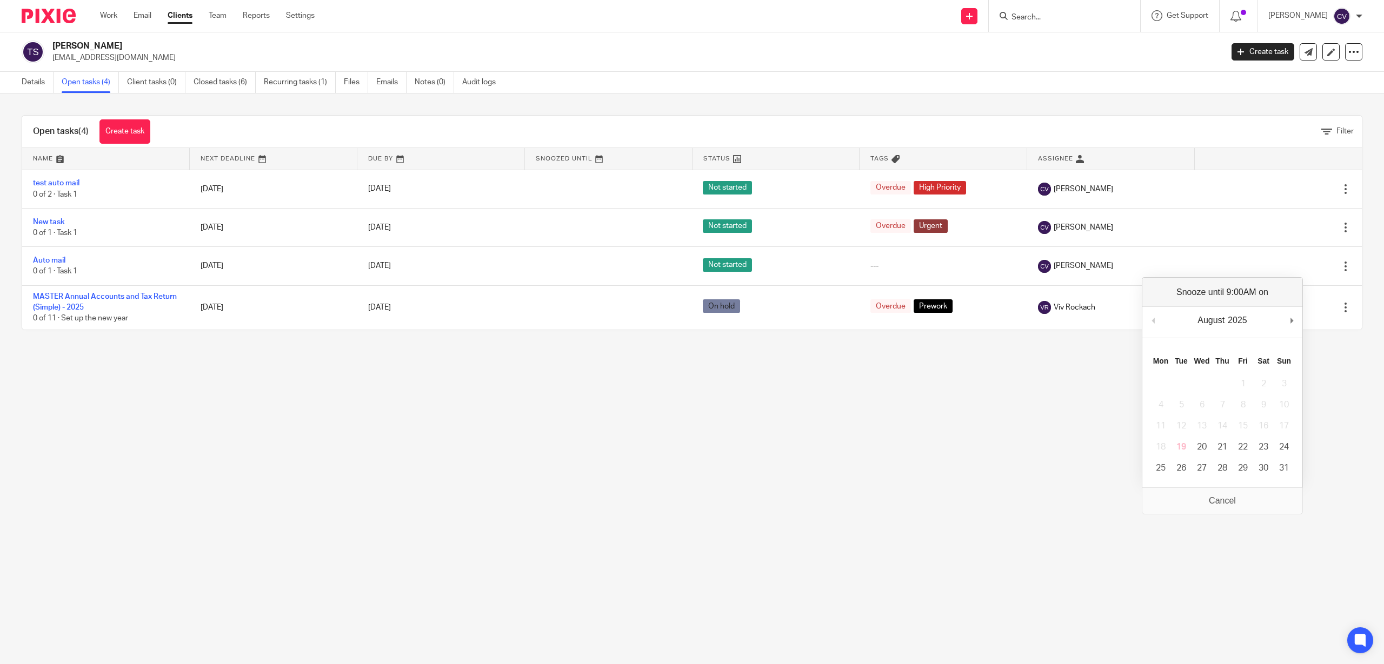
click at [1225, 500] on main "[PERSON_NAME] [EMAIL_ADDRESS][DOMAIN_NAME] Create task Export data Merge Archiv…" at bounding box center [692, 332] width 1384 height 664
